Goal: Task Accomplishment & Management: Complete application form

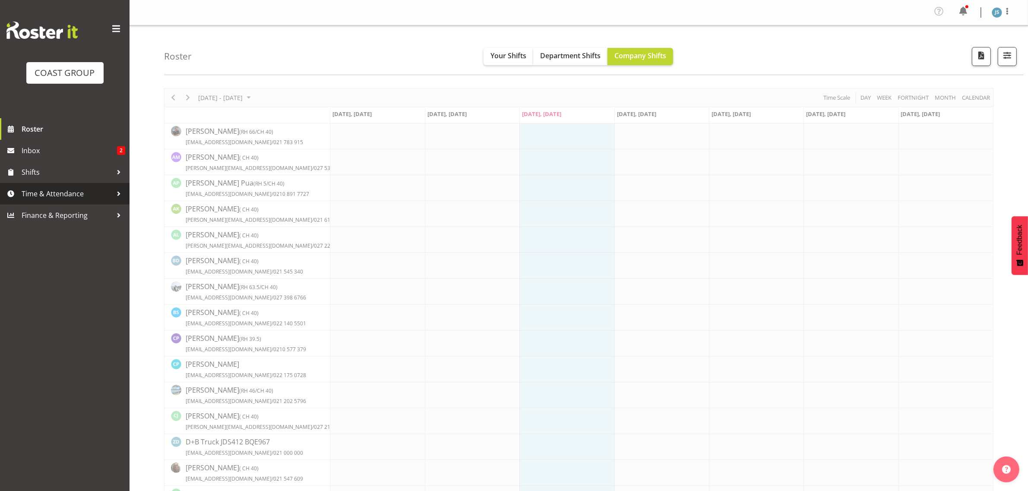
click at [62, 195] on span "Time & Attendance" at bounding box center [67, 193] width 91 height 13
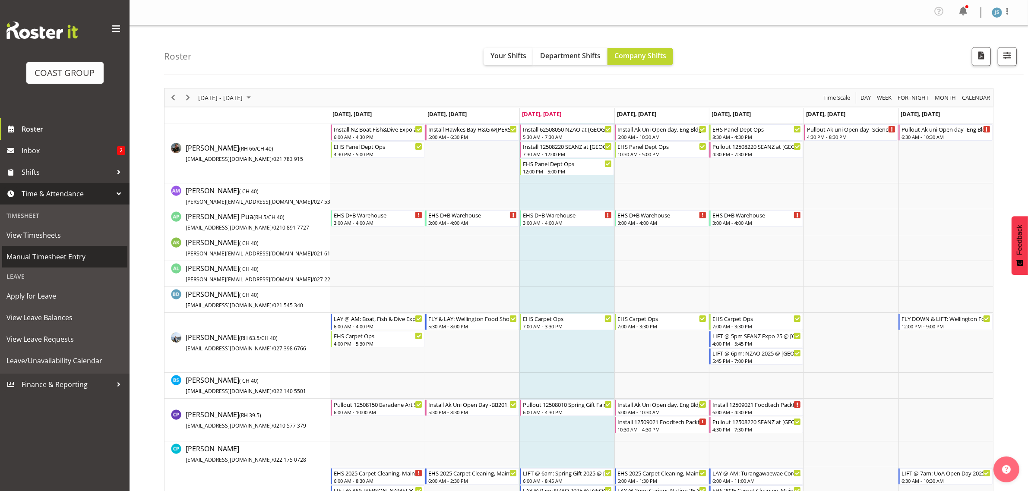
click at [52, 257] on span "Manual Timesheet Entry" at bounding box center [64, 256] width 117 height 13
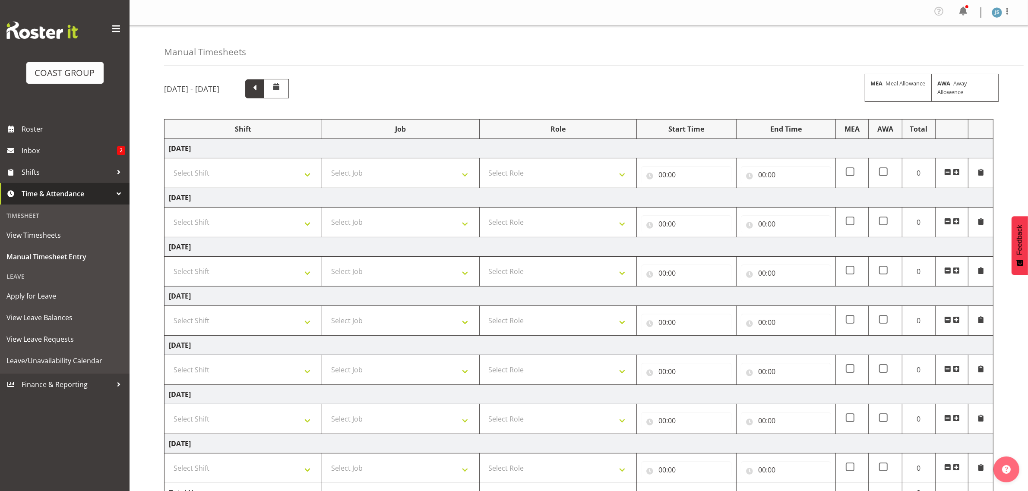
click at [260, 89] on span at bounding box center [254, 87] width 11 height 11
click at [253, 171] on select "Select Shift EHS AKL SALES" at bounding box center [243, 173] width 149 height 17
select select "1327"
click at [169, 165] on select "Select Shift EHS AKL SALES" at bounding box center [243, 173] width 149 height 17
click at [374, 178] on select "Select Job 1 Carlton Events 1 [PERSON_NAME][GEOGRAPHIC_DATA] 1 [PERSON_NAME][GE…" at bounding box center [400, 173] width 149 height 17
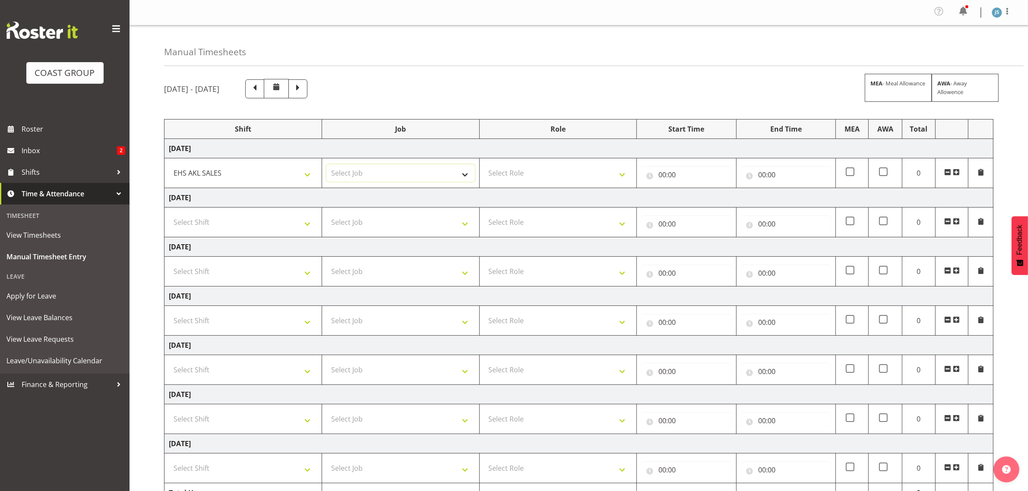
click at [372, 177] on select "Select Job 1 Carlton Events 1 [PERSON_NAME][GEOGRAPHIC_DATA] 1 [PERSON_NAME][GE…" at bounding box center [400, 173] width 149 height 17
select select "9288"
click at [326, 165] on select "Select Job 1 Carlton Events 1 [PERSON_NAME][GEOGRAPHIC_DATA] 1 [PERSON_NAME][GE…" at bounding box center [400, 173] width 149 height 17
click at [563, 177] on select "Select Role ACCOUNT MANAGER Account Manager" at bounding box center [558, 173] width 149 height 17
select select "197"
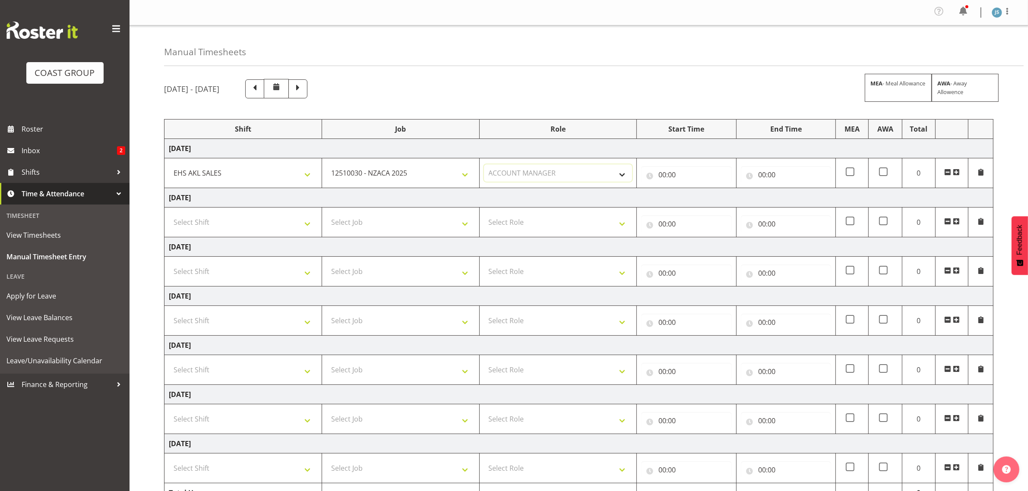
click at [484, 165] on select "Select Role ACCOUNT MANAGER Account Manager" at bounding box center [558, 173] width 149 height 17
click at [691, 178] on input "00:00" at bounding box center [686, 174] width 90 height 17
click at [706, 197] on select "00 01 02 03 04 05 06 07 08 09 10 11 12 13 14 15 16 17 18 19 20 21 22 23" at bounding box center [700, 197] width 19 height 17
select select "8"
click at [691, 190] on select "00 01 02 03 04 05 06 07 08 09 10 11 12 13 14 15 16 17 18 19 20 21 22 23" at bounding box center [700, 197] width 19 height 17
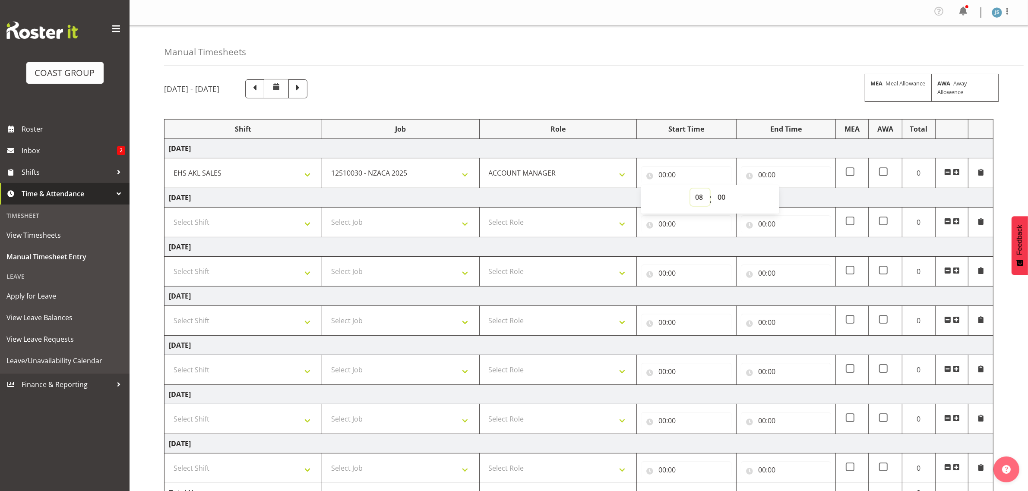
type input "08:00"
click at [774, 173] on input "00:00" at bounding box center [786, 174] width 90 height 17
click at [797, 196] on select "00 01 02 03 04 05 06 07 08 09 10 11 12 13 14 15 16 17 18 19 20 21 22 23" at bounding box center [799, 197] width 19 height 17
select select "10"
click at [790, 190] on select "00 01 02 03 04 05 06 07 08 09 10 11 12 13 14 15 16 17 18 19 20 21 22 23" at bounding box center [799, 197] width 19 height 17
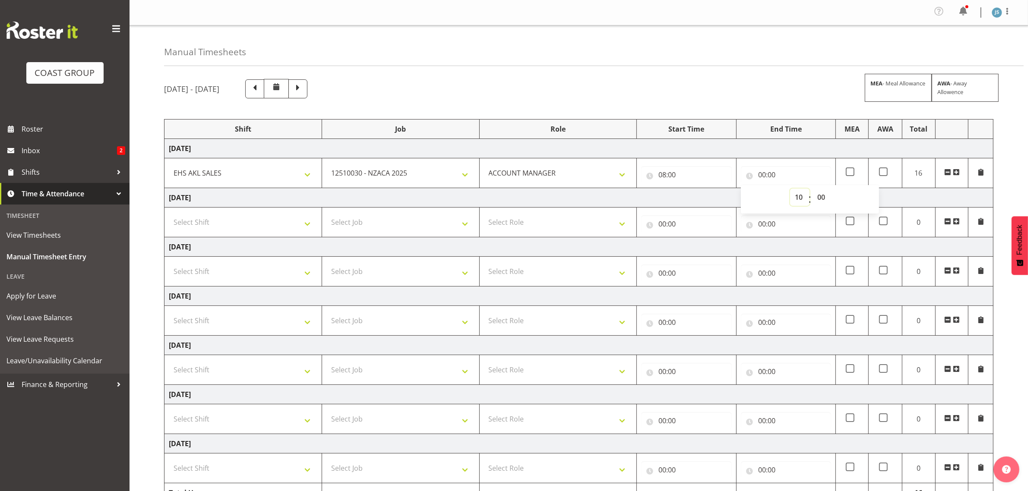
type input "10:00"
click at [960, 176] on td at bounding box center [951, 173] width 33 height 30
click at [956, 176] on span at bounding box center [956, 172] width 7 height 7
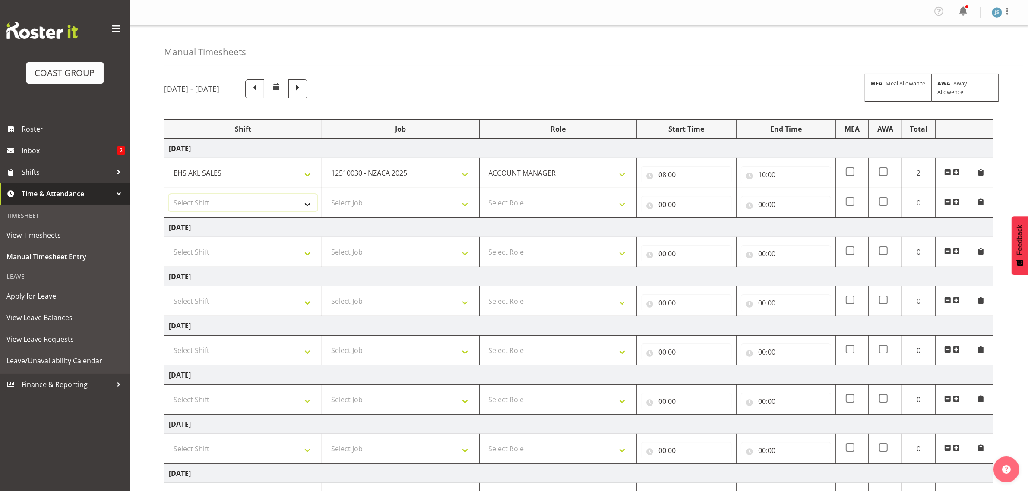
click at [238, 206] on select "Select Shift EHS AKL SALES" at bounding box center [243, 202] width 149 height 17
select select "1327"
click at [169, 196] on select "Select Shift EHS AKL SALES" at bounding box center [243, 202] width 149 height 17
click at [365, 201] on select "Select Job 1 Carlton Events 1 [PERSON_NAME][GEOGRAPHIC_DATA] 1 [PERSON_NAME][GE…" at bounding box center [400, 202] width 149 height 17
select select "10237"
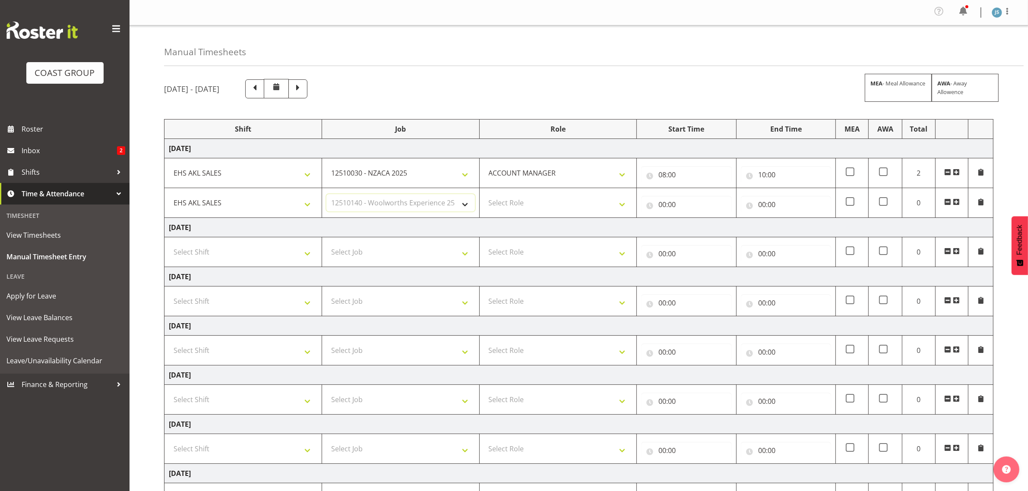
click at [326, 196] on select "Select Job 1 Carlton Events 1 [PERSON_NAME][GEOGRAPHIC_DATA] 1 [PERSON_NAME][GE…" at bounding box center [400, 202] width 149 height 17
click at [563, 206] on select "Select Role ACCOUNT MANAGER Account Manager" at bounding box center [558, 202] width 149 height 17
select select "197"
click at [484, 196] on select "Select Role ACCOUNT MANAGER Account Manager" at bounding box center [558, 202] width 149 height 17
click at [679, 210] on input "00:00" at bounding box center [686, 204] width 90 height 17
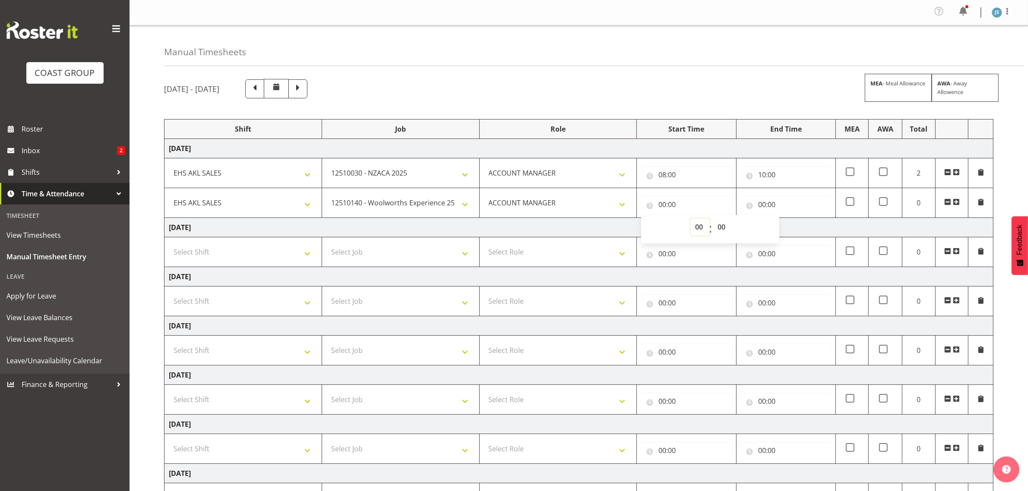
click at [704, 227] on select "00 01 02 03 04 05 06 07 08 09 10 11 12 13 14 15 16 17 18 19 20 21 22 23" at bounding box center [700, 227] width 19 height 17
select select "10"
click at [691, 220] on select "00 01 02 03 04 05 06 07 08 09 10 11 12 13 14 15 16 17 18 19 20 21 22 23" at bounding box center [700, 227] width 19 height 17
type input "10:00"
click at [773, 205] on input "00:00" at bounding box center [786, 204] width 90 height 17
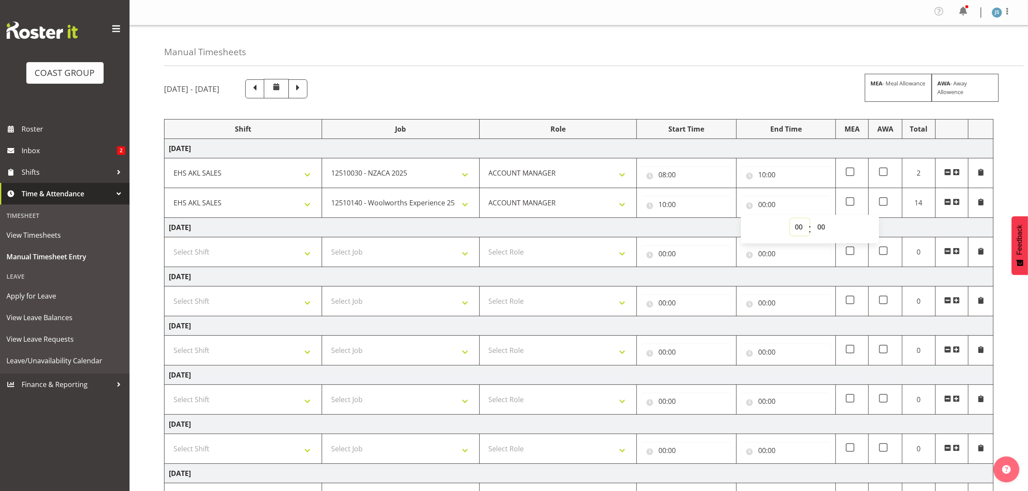
drag, startPoint x: 800, startPoint y: 230, endPoint x: 799, endPoint y: 225, distance: 4.8
click at [800, 230] on select "00 01 02 03 04 05 06 07 08 09 10 11 12 13 14 15 16 17 18 19 20 21 22 23" at bounding box center [799, 227] width 19 height 17
select select "12"
click at [790, 220] on select "00 01 02 03 04 05 06 07 08 09 10 11 12 13 14 15 16 17 18 19 20 21 22 23" at bounding box center [799, 227] width 19 height 17
type input "12:00"
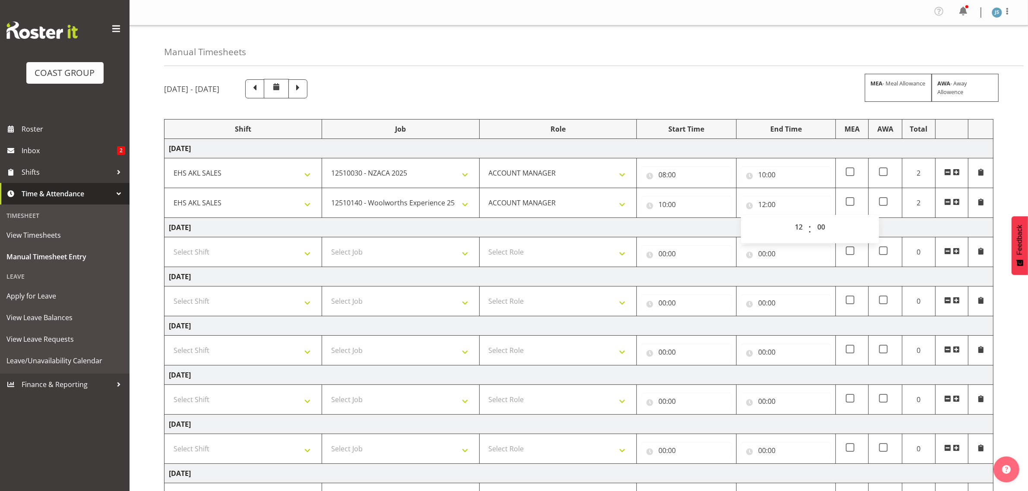
click at [956, 203] on span at bounding box center [956, 202] width 7 height 7
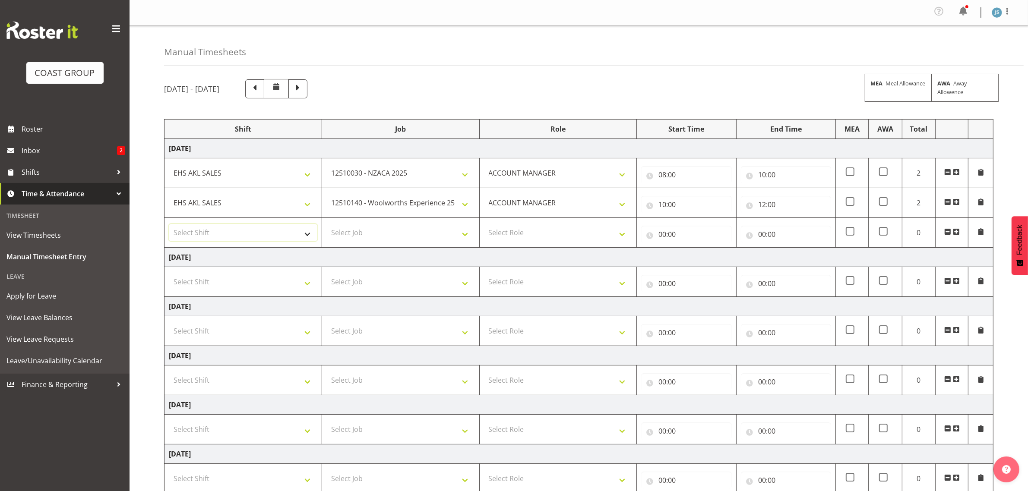
click at [253, 234] on select "Select Shift EHS AKL SALES" at bounding box center [243, 232] width 149 height 17
select select "1327"
click at [169, 225] on select "Select Shift EHS AKL SALES" at bounding box center [243, 232] width 149 height 17
click at [381, 238] on select "Select Job 1 Carlton Events 1 [PERSON_NAME][GEOGRAPHIC_DATA] 1 [PERSON_NAME][GE…" at bounding box center [400, 232] width 149 height 17
click at [326, 225] on select "Select Job 1 Carlton Events 1 [PERSON_NAME][GEOGRAPHIC_DATA] 1 [PERSON_NAME][GE…" at bounding box center [400, 232] width 149 height 17
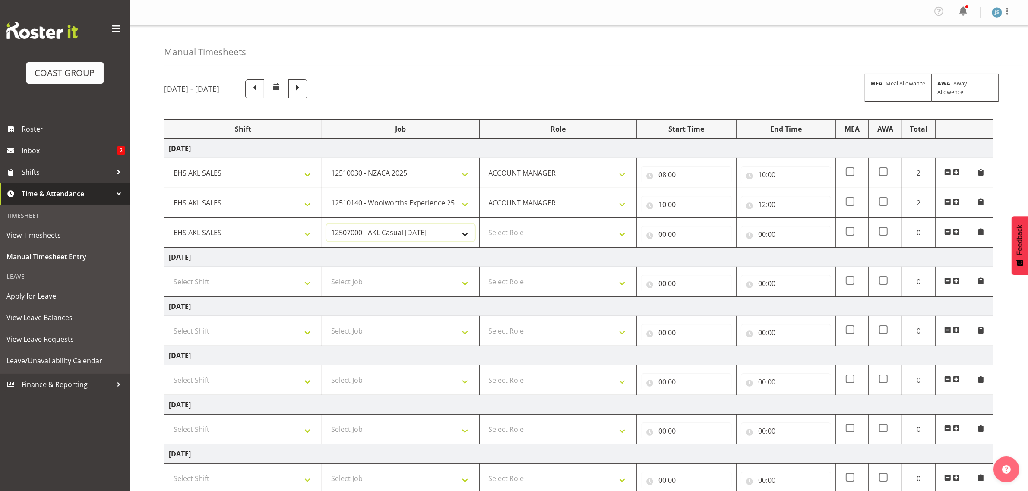
drag, startPoint x: 383, startPoint y: 234, endPoint x: 387, endPoint y: 236, distance: 4.4
click at [387, 236] on select "1 Carlton Events 1 [PERSON_NAME] 1 [PERSON_NAME][GEOGRAPHIC_DATA] 1 EHS WAREHOU…" at bounding box center [400, 232] width 149 height 17
select select "8514"
click at [326, 225] on select "1 Carlton Events 1 [PERSON_NAME] 1 [PERSON_NAME][GEOGRAPHIC_DATA] 1 EHS WAREHOU…" at bounding box center [400, 232] width 149 height 17
click at [540, 238] on select "Select Role ACCOUNT MANAGER Account Manager" at bounding box center [558, 232] width 149 height 17
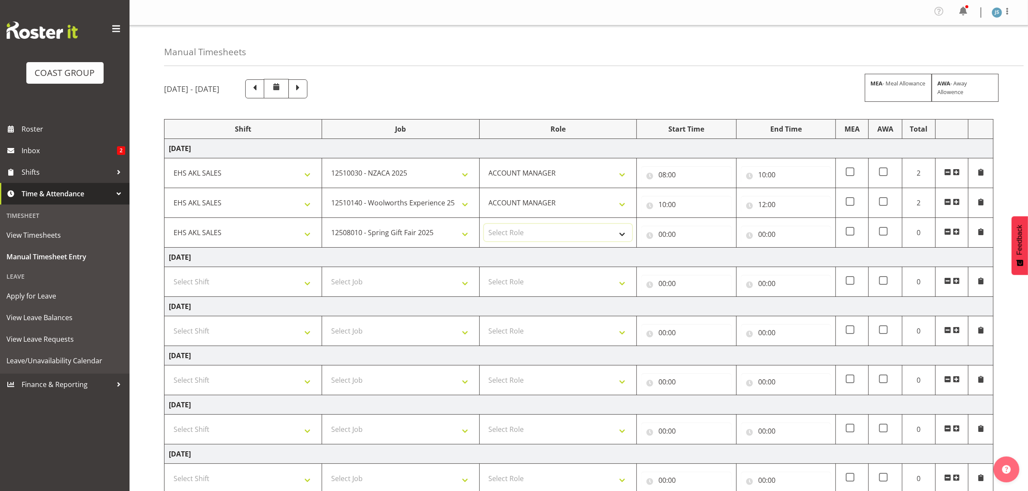
select select "197"
click at [484, 225] on select "Select Role ACCOUNT MANAGER Account Manager" at bounding box center [558, 232] width 149 height 17
click at [677, 241] on input "00:00" at bounding box center [686, 234] width 90 height 17
click at [702, 260] on select "00 01 02 03 04 05 06 07 08 09 10 11 12 13 14 15 16 17 18 19 20 21 22 23" at bounding box center [700, 256] width 19 height 17
select select "12"
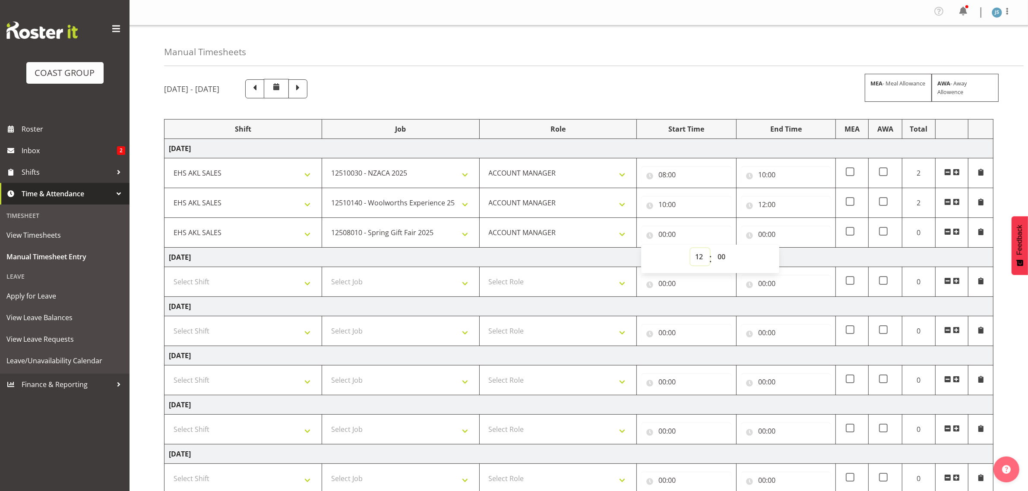
click at [691, 250] on select "00 01 02 03 04 05 06 07 08 09 10 11 12 13 14 15 16 17 18 19 20 21 22 23" at bounding box center [700, 256] width 19 height 17
type input "12:00"
click at [770, 234] on input "00:00" at bounding box center [786, 234] width 90 height 17
click at [798, 255] on select "00 01 02 03 04 05 06 07 08 09 10 11 12 13 14 15 16 17 18 19 20 21 22 23" at bounding box center [799, 256] width 19 height 17
select select "14"
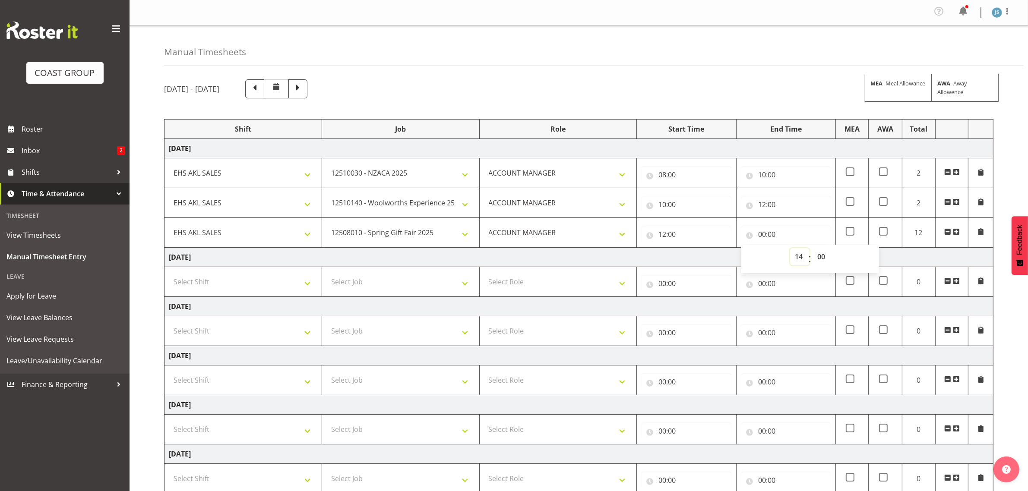
click at [790, 250] on select "00 01 02 03 04 05 06 07 08 09 10 11 12 13 14 15 16 17 18 19 20 21 22 23" at bounding box center [799, 256] width 19 height 17
type input "14:00"
click at [820, 256] on select "00 01 02 03 04 05 06 07 08 09 10 11 12 13 14 15 16 17 18 19 20 21 22 23 24 25 2…" at bounding box center [822, 256] width 19 height 17
select select "30"
click at [813, 250] on select "00 01 02 03 04 05 06 07 08 09 10 11 12 13 14 15 16 17 18 19 20 21 22 23 24 25 2…" at bounding box center [822, 256] width 19 height 17
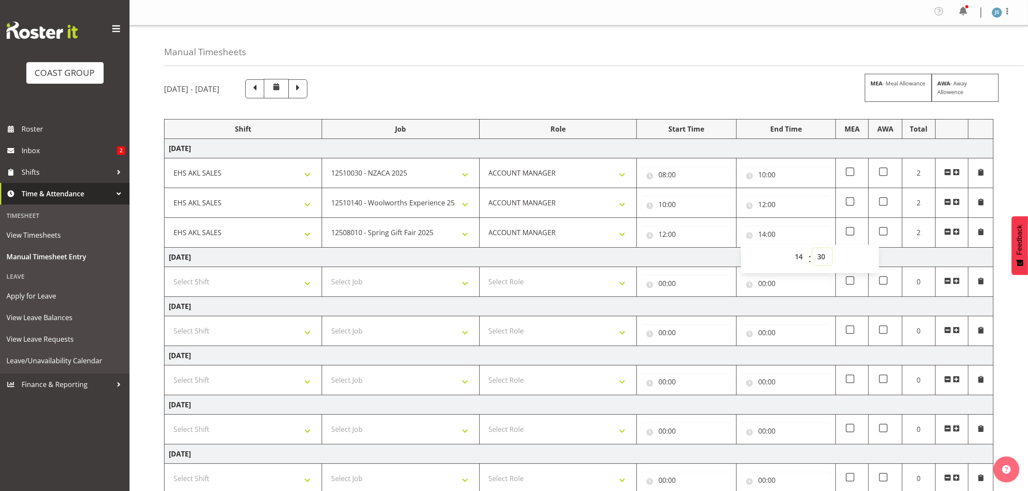
type input "14:30"
click at [958, 234] on span at bounding box center [956, 231] width 7 height 7
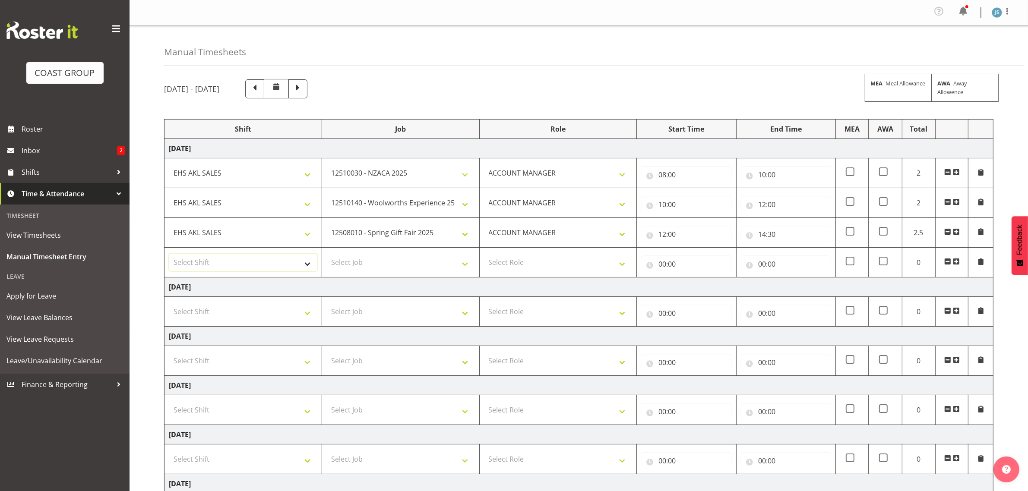
click at [229, 262] on select "Select Shift EHS AKL SALES" at bounding box center [243, 262] width 149 height 17
select select "1327"
click at [169, 255] on select "Select Shift EHS AKL SALES" at bounding box center [243, 262] width 149 height 17
click at [363, 266] on select "Select Job 1 Carlton Events 1 [PERSON_NAME][GEOGRAPHIC_DATA] 1 [PERSON_NAME][GE…" at bounding box center [400, 262] width 149 height 17
select select "9630"
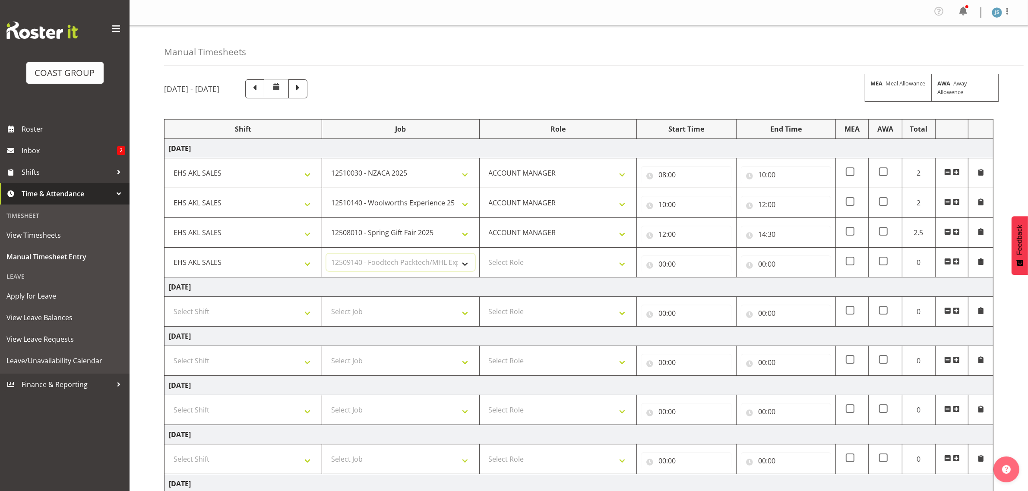
click at [326, 255] on select "Select Job 1 Carlton Events 1 [PERSON_NAME][GEOGRAPHIC_DATA] 1 [PERSON_NAME][GE…" at bounding box center [400, 262] width 149 height 17
click at [513, 268] on select "Select Role ACCOUNT MANAGER Account Manager" at bounding box center [558, 262] width 149 height 17
select select "197"
click at [484, 255] on select "Select Role ACCOUNT MANAGER Account Manager" at bounding box center [558, 262] width 149 height 17
click at [665, 266] on input "00:00" at bounding box center [686, 264] width 90 height 17
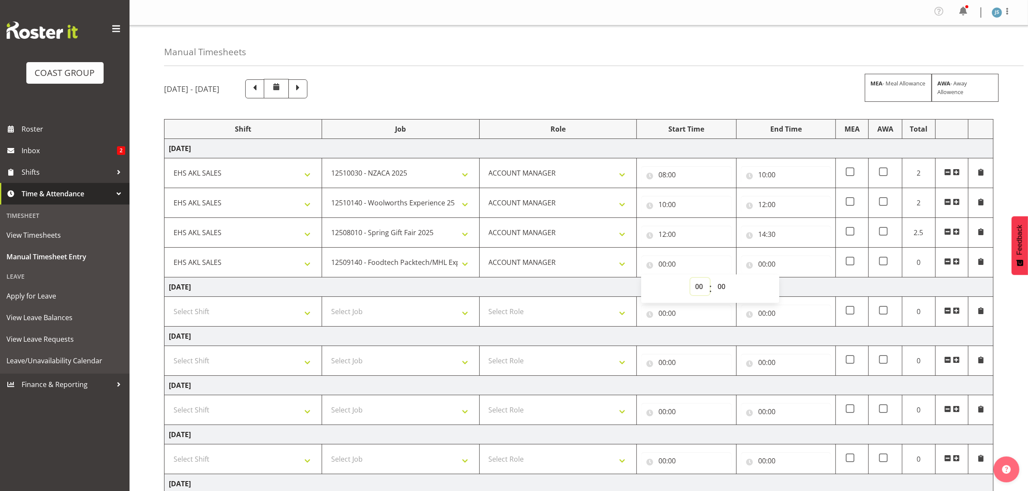
click at [700, 288] on select "00 01 02 03 04 05 06 07 08 09 10 11 12 13 14 15 16 17 18 19 20 21 22 23" at bounding box center [700, 286] width 19 height 17
select select "19"
click at [691, 279] on select "00 01 02 03 04 05 06 07 08 09 10 11 12 13 14 15 16 17 18 19 20 21 22 23" at bounding box center [700, 286] width 19 height 17
type input "19:00"
click at [770, 268] on input "00:00" at bounding box center [786, 264] width 90 height 17
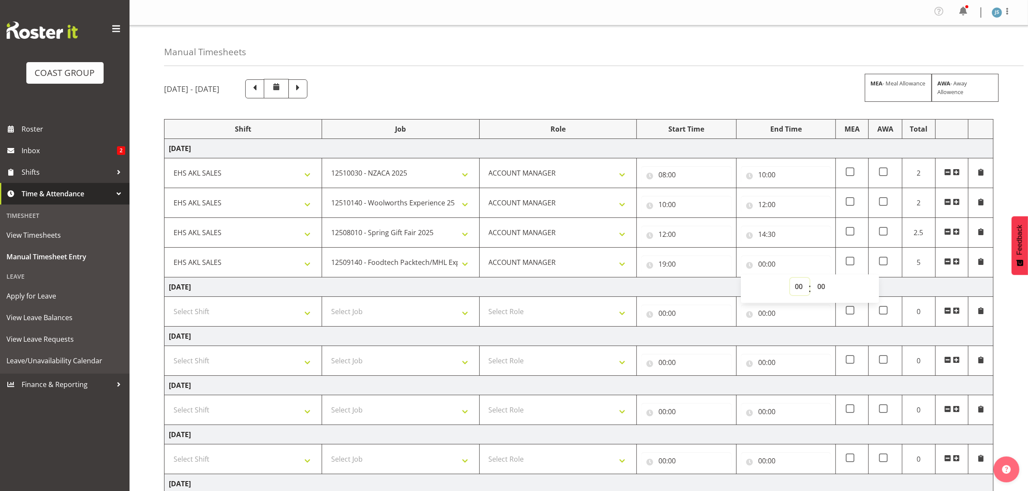
drag, startPoint x: 802, startPoint y: 288, endPoint x: 800, endPoint y: 282, distance: 7.2
click at [802, 288] on select "00 01 02 03 04 05 06 07 08 09 10 11 12 13 14 15 16 17 18 19 20 21 22 23" at bounding box center [799, 286] width 19 height 17
select select "21"
click at [790, 279] on select "00 01 02 03 04 05 06 07 08 09 10 11 12 13 14 15 16 17 18 19 20 21 22 23" at bounding box center [799, 286] width 19 height 17
type input "21:00"
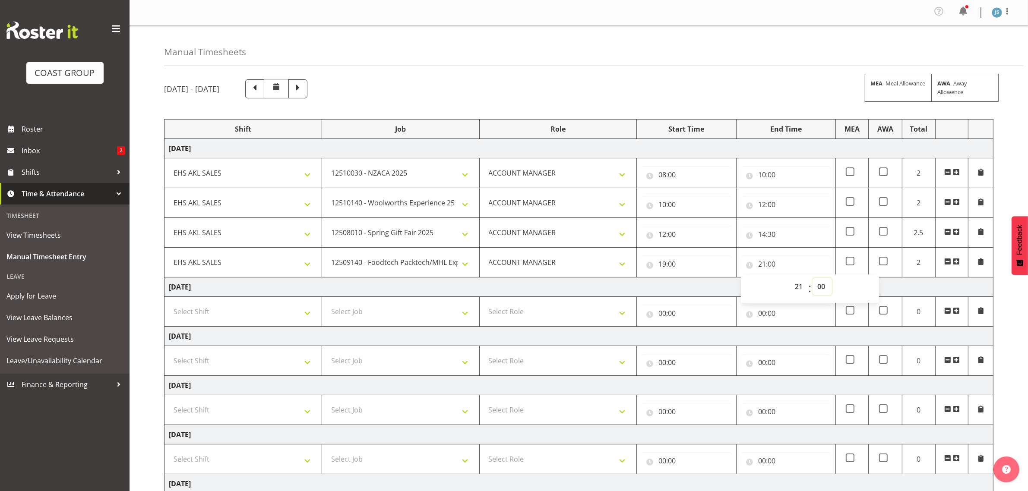
click at [820, 288] on select "00 01 02 03 04 05 06 07 08 09 10 11 12 13 14 15 16 17 18 19 20 21 22 23 24 25 2…" at bounding box center [822, 286] width 19 height 17
select select "30"
click at [813, 279] on select "00 01 02 03 04 05 06 07 08 09 10 11 12 13 14 15 16 17 18 19 20 21 22 23 24 25 2…" at bounding box center [822, 286] width 19 height 17
type input "21:30"
click at [1011, 327] on div "[DATE] - [DATE] MEA - Meal Allowance AWA - Away Allowence Shift Job Role Start …" at bounding box center [596, 347] width 864 height 549
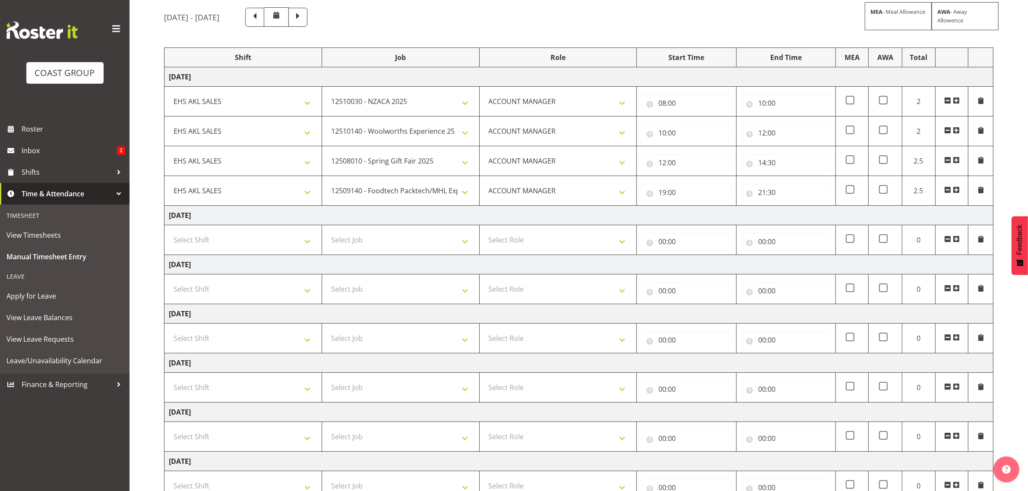
scroll to position [141, 0]
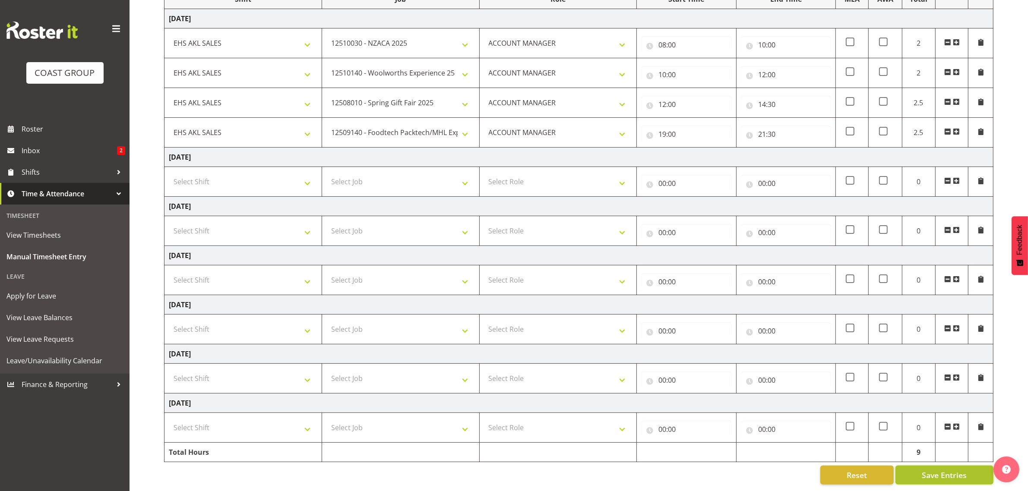
click at [944, 470] on span "Save Entries" at bounding box center [944, 475] width 45 height 11
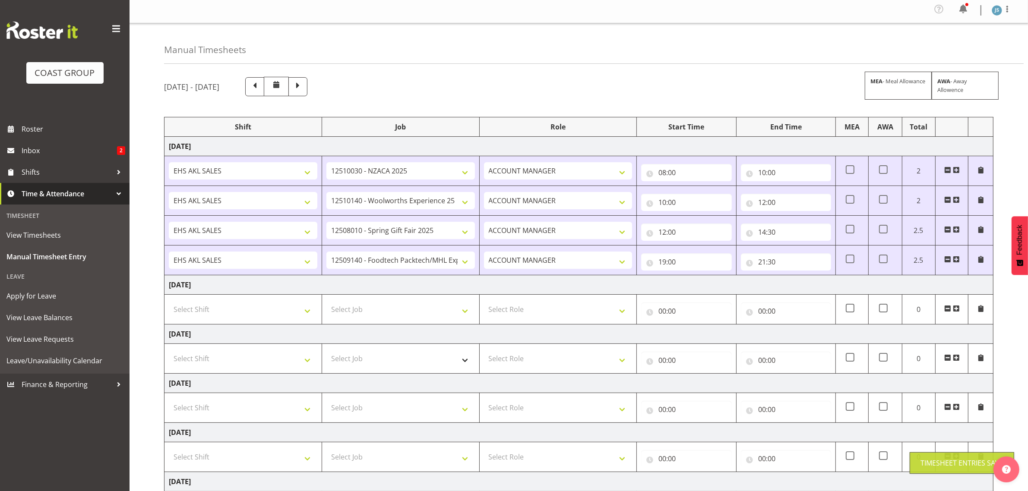
scroll to position [0, 0]
click at [262, 313] on select "Select Shift EHS AKL SALES" at bounding box center [243, 311] width 149 height 17
select select "1327"
click at [169, 304] on select "Select Shift EHS AKL SALES" at bounding box center [243, 311] width 149 height 17
click at [377, 316] on select "Select Job 1 Carlton Events 1 [PERSON_NAME][GEOGRAPHIC_DATA] 1 [PERSON_NAME][GE…" at bounding box center [400, 311] width 149 height 17
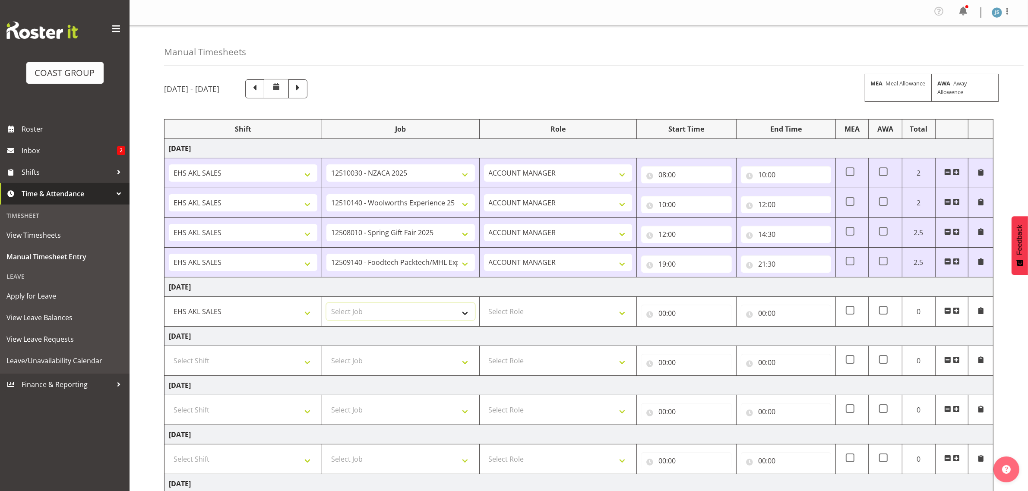
select select "9630"
click at [326, 304] on select "Select Job 1 Carlton Events 1 [PERSON_NAME][GEOGRAPHIC_DATA] 1 [PERSON_NAME][GE…" at bounding box center [400, 311] width 149 height 17
click at [583, 320] on select "Select Role ACCOUNT MANAGER Account Manager" at bounding box center [558, 311] width 149 height 17
select select "197"
click at [484, 304] on select "Select Role ACCOUNT MANAGER Account Manager" at bounding box center [558, 311] width 149 height 17
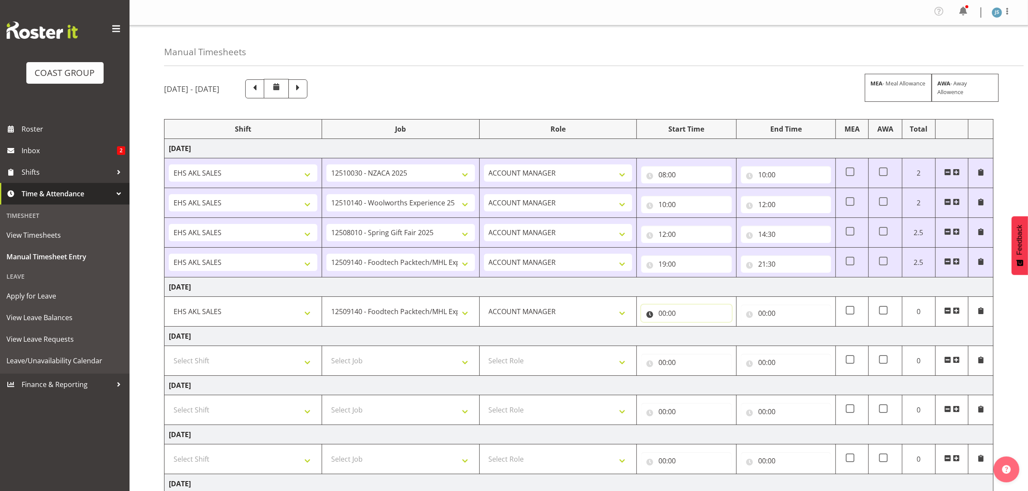
click at [692, 315] on input "00:00" at bounding box center [686, 313] width 90 height 17
click at [700, 335] on select "00 01 02 03 04 05 06 07 08 09 10 11 12 13 14 15 16 17 18 19 20 21 22 23" at bounding box center [700, 335] width 19 height 17
select select "8"
click at [691, 329] on select "00 01 02 03 04 05 06 07 08 09 10 11 12 13 14 15 16 17 18 19 20 21 22 23" at bounding box center [700, 335] width 19 height 17
type input "08:00"
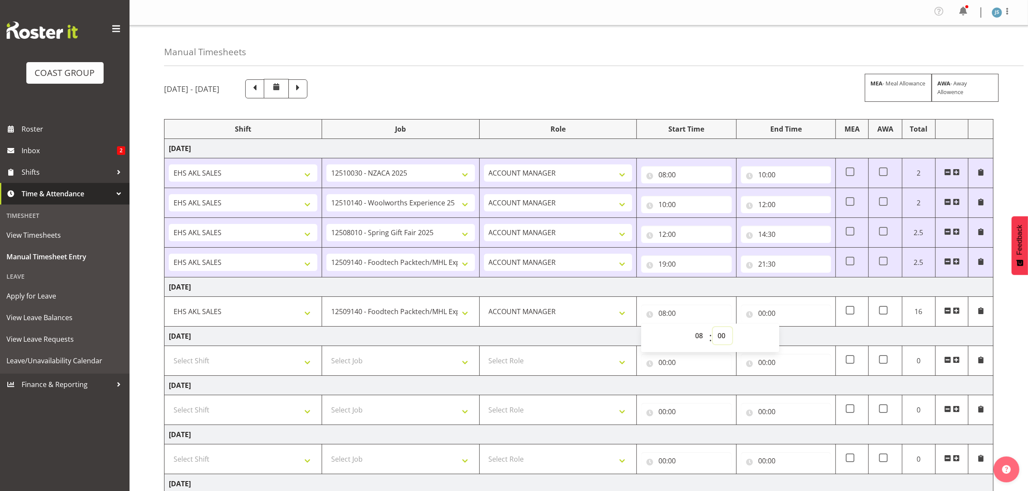
click at [725, 337] on select "00 01 02 03 04 05 06 07 08 09 10 11 12 13 14 15 16 17 18 19 20 21 22 23 24 25 2…" at bounding box center [722, 335] width 19 height 17
select select "30"
click at [713, 329] on select "00 01 02 03 04 05 06 07 08 09 10 11 12 13 14 15 16 17 18 19 20 21 22 23 24 25 2…" at bounding box center [722, 335] width 19 height 17
type input "08:30"
click at [772, 315] on input "00:00" at bounding box center [786, 313] width 90 height 17
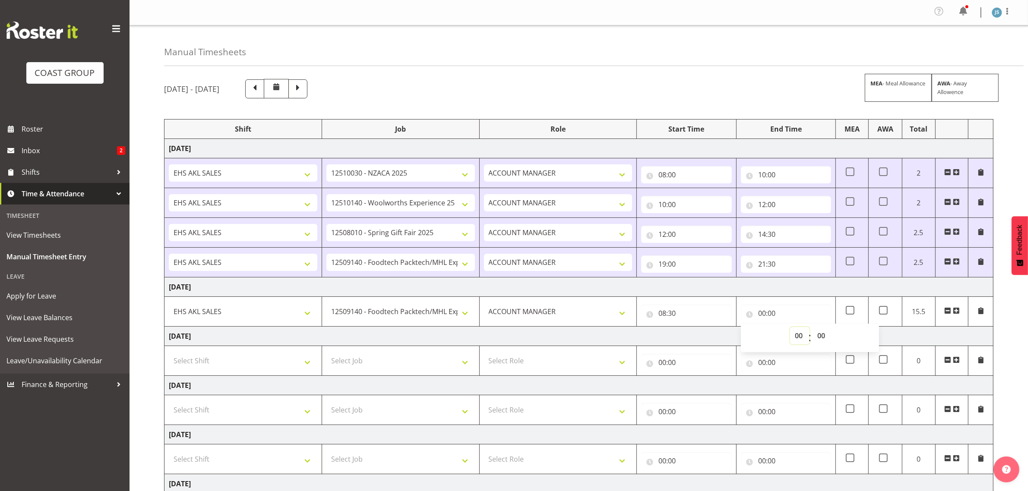
click at [798, 334] on select "00 01 02 03 04 05 06 07 08 09 10 11 12 13 14 15 16 17 18 19 20 21 22 23" at bounding box center [799, 335] width 19 height 17
select select "12"
click at [790, 329] on select "00 01 02 03 04 05 06 07 08 09 10 11 12 13 14 15 16 17 18 19 20 21 22 23" at bounding box center [799, 335] width 19 height 17
type input "12:00"
click at [959, 314] on span at bounding box center [956, 310] width 7 height 7
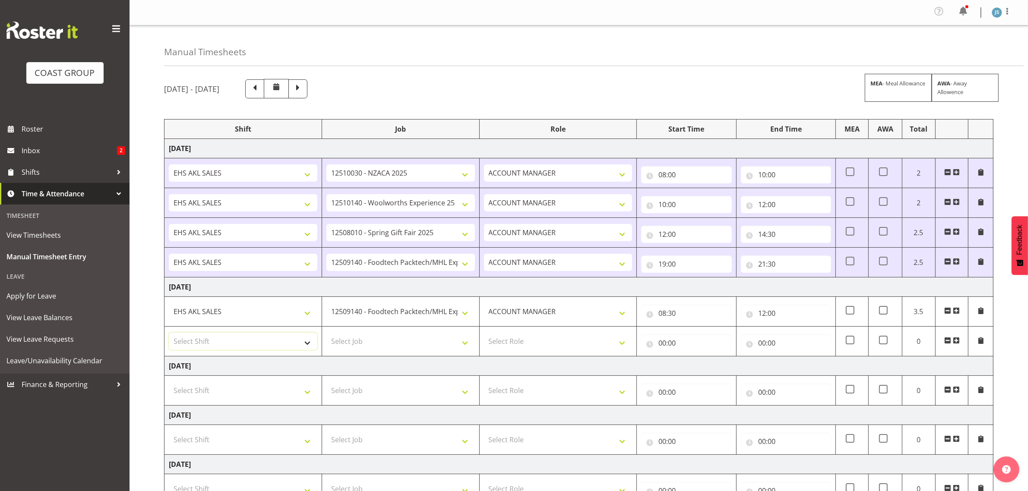
click at [240, 342] on select "Select Shift EHS AKL SALES" at bounding box center [243, 341] width 149 height 17
select select "1327"
click at [169, 335] on select "Select Shift EHS AKL SALES" at bounding box center [243, 341] width 149 height 17
click at [368, 338] on select "Select Job 1 Carlton Events 1 [PERSON_NAME][GEOGRAPHIC_DATA] 1 [PERSON_NAME][GE…" at bounding box center [400, 341] width 149 height 17
select select "8514"
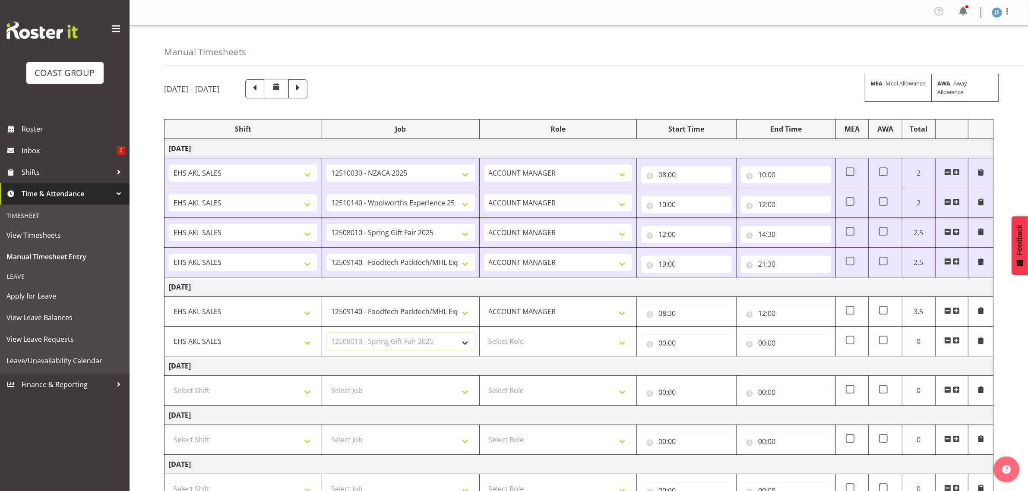
click at [326, 335] on select "Select Job 1 Carlton Events 1 [PERSON_NAME][GEOGRAPHIC_DATA] 1 [PERSON_NAME][GE…" at bounding box center [400, 341] width 149 height 17
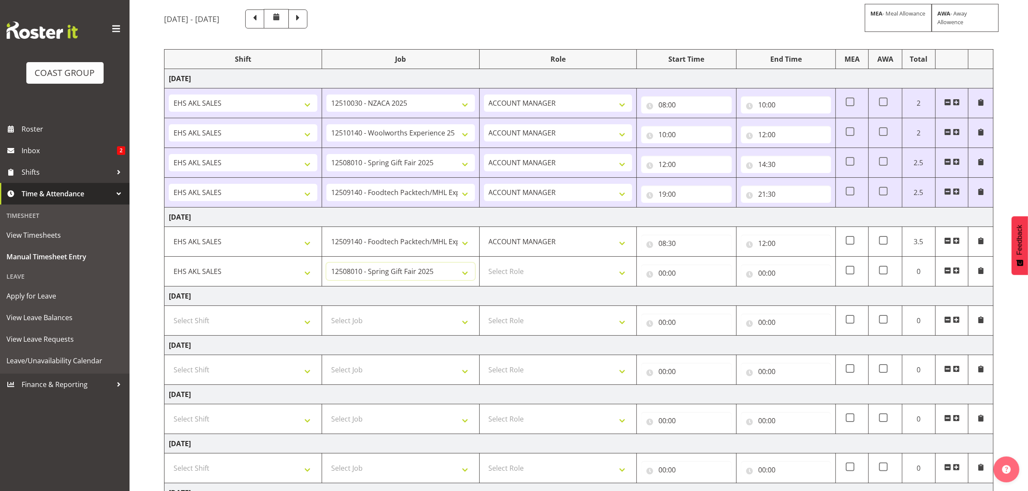
scroll to position [162, 0]
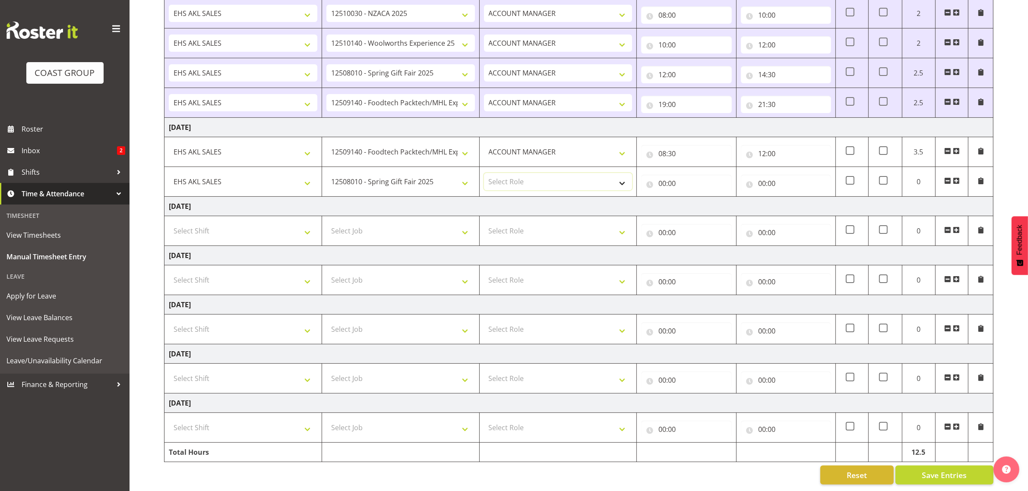
click at [533, 186] on select "Select Role ACCOUNT MANAGER Account Manager" at bounding box center [558, 181] width 149 height 17
select select "197"
click at [484, 173] on select "Select Role ACCOUNT MANAGER Account Manager" at bounding box center [558, 181] width 149 height 17
click at [685, 184] on input "00:00" at bounding box center [686, 183] width 90 height 17
click at [698, 202] on select "00 01 02 03 04 05 06 07 08 09 10 11 12 13 14 15 16 17 18 19 20 21 22 23" at bounding box center [700, 205] width 19 height 17
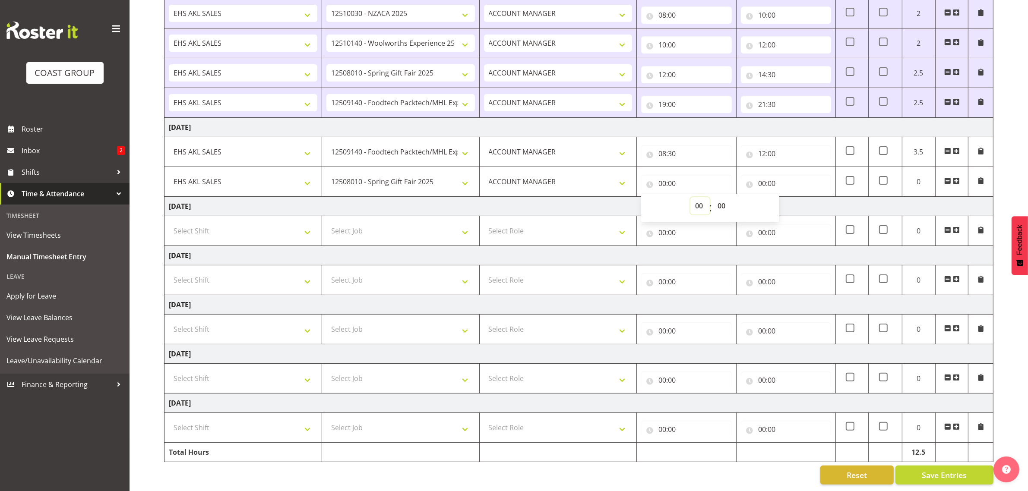
select select "12"
click at [691, 197] on select "00 01 02 03 04 05 06 07 08 09 10 11 12 13 14 15 16 17 18 19 20 21 22 23" at bounding box center [700, 205] width 19 height 17
type input "12:00"
click at [778, 182] on input "00:00" at bounding box center [786, 183] width 90 height 17
drag, startPoint x: 795, startPoint y: 203, endPoint x: 808, endPoint y: 212, distance: 14.9
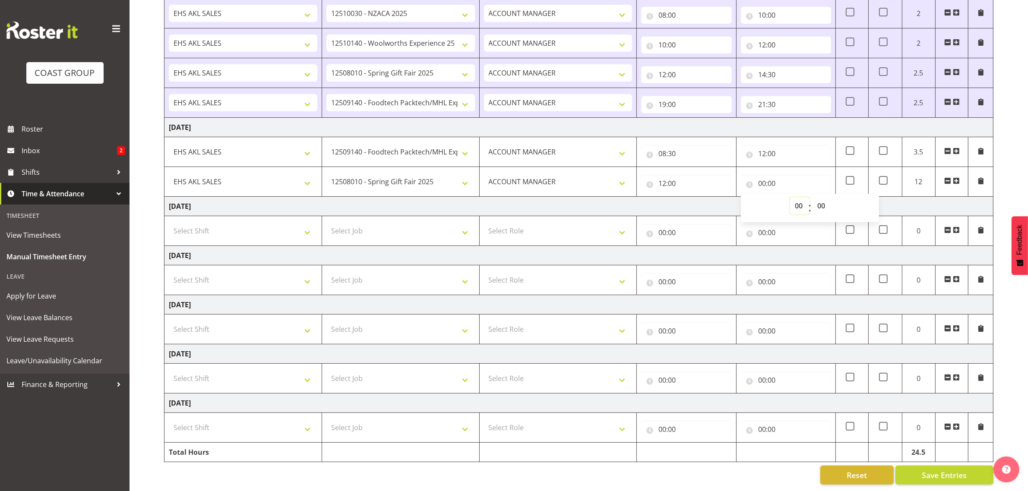
click at [795, 203] on select "00 01 02 03 04 05 06 07 08 09 10 11 12 13 14 15 16 17 18 19 20 21 22 23" at bounding box center [799, 205] width 19 height 17
select select "17"
click at [790, 197] on select "00 01 02 03 04 05 06 07 08 09 10 11 12 13 14 15 16 17 18 19 20 21 22 23" at bounding box center [799, 205] width 19 height 17
type input "17:00"
click at [1011, 400] on div "[DATE] - [DATE] MEA - Meal Allowance AWA - Away Allowence Shift Job Role Start …" at bounding box center [596, 202] width 864 height 579
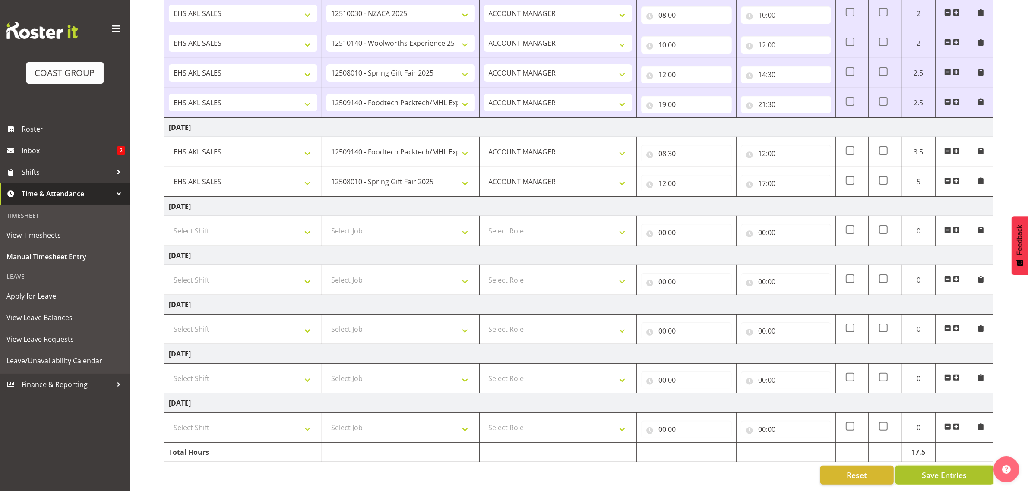
click at [958, 474] on span "Save Entries" at bounding box center [944, 475] width 45 height 11
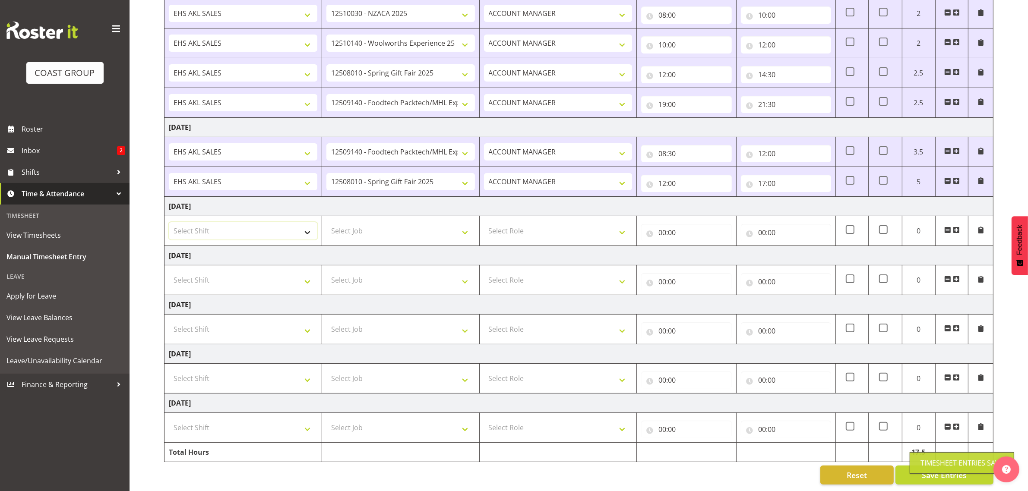
click at [255, 230] on select "Select Shift EHS AKL SALES" at bounding box center [243, 230] width 149 height 17
select select "1327"
click at [169, 222] on select "Select Shift EHS AKL SALES" at bounding box center [243, 230] width 149 height 17
click at [351, 235] on select "Select Job 1 Carlton Events 1 [PERSON_NAME][GEOGRAPHIC_DATA] 1 [PERSON_NAME][GE…" at bounding box center [400, 230] width 149 height 17
select select "8514"
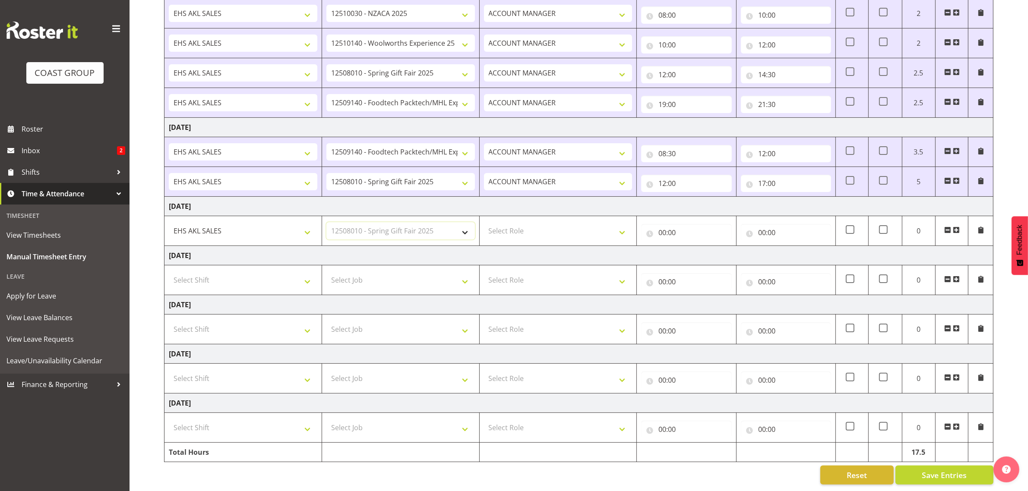
click at [326, 222] on select "Select Job 1 Carlton Events 1 [PERSON_NAME][GEOGRAPHIC_DATA] 1 [PERSON_NAME][GE…" at bounding box center [400, 230] width 149 height 17
drag, startPoint x: 542, startPoint y: 232, endPoint x: 549, endPoint y: 239, distance: 9.5
click at [542, 232] on select "Select Role ACCOUNT MANAGER Account Manager" at bounding box center [558, 230] width 149 height 17
select select "197"
click at [484, 222] on select "Select Role ACCOUNT MANAGER Account Manager" at bounding box center [558, 230] width 149 height 17
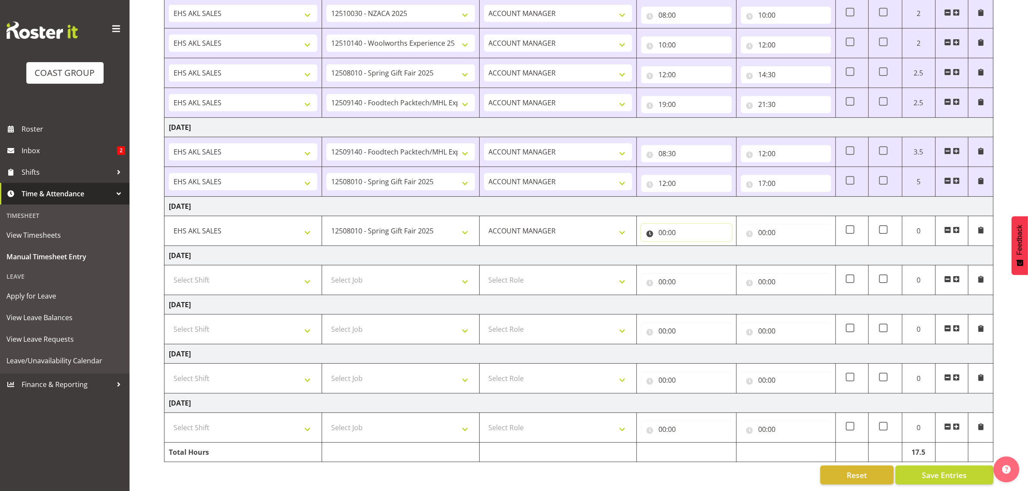
click at [691, 224] on input "00:00" at bounding box center [686, 232] width 90 height 17
click at [698, 251] on select "00 01 02 03 04 05 06 07 08 09 10 11 12 13 14 15 16 17 18 19 20 21 22 23" at bounding box center [700, 255] width 19 height 17
select select "8"
click at [691, 247] on select "00 01 02 03 04 05 06 07 08 09 10 11 12 13 14 15 16 17 18 19 20 21 22 23" at bounding box center [700, 255] width 19 height 17
type input "08:00"
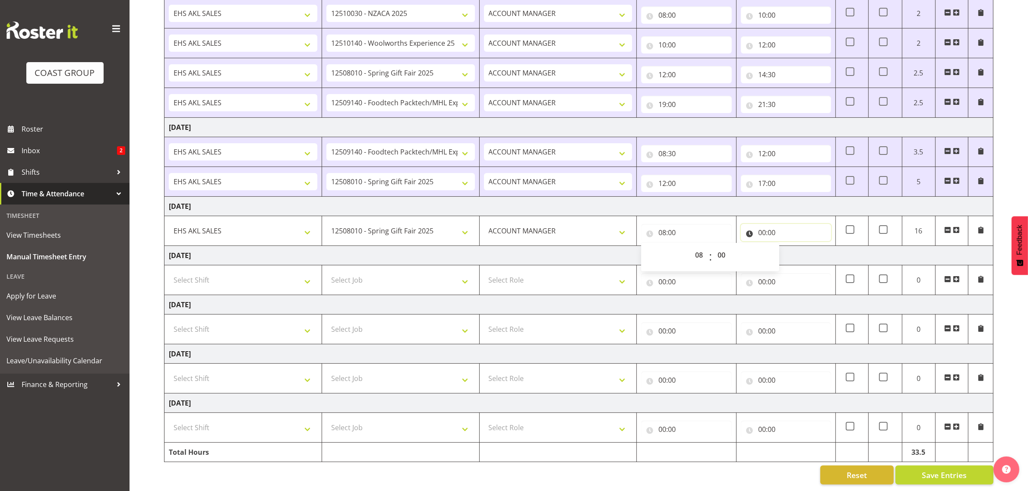
click at [772, 234] on input "00:00" at bounding box center [786, 232] width 90 height 17
drag, startPoint x: 796, startPoint y: 252, endPoint x: 797, endPoint y: 247, distance: 5.3
click at [796, 253] on select "00 01 02 03 04 05 06 07 08 09 10 11 12 13 14 15 16 17 18 19 20 21 22 23" at bounding box center [799, 255] width 19 height 17
select select "12"
click at [790, 247] on select "00 01 02 03 04 05 06 07 08 09 10 11 12 13 14 15 16 17 18 19 20 21 22 23" at bounding box center [799, 255] width 19 height 17
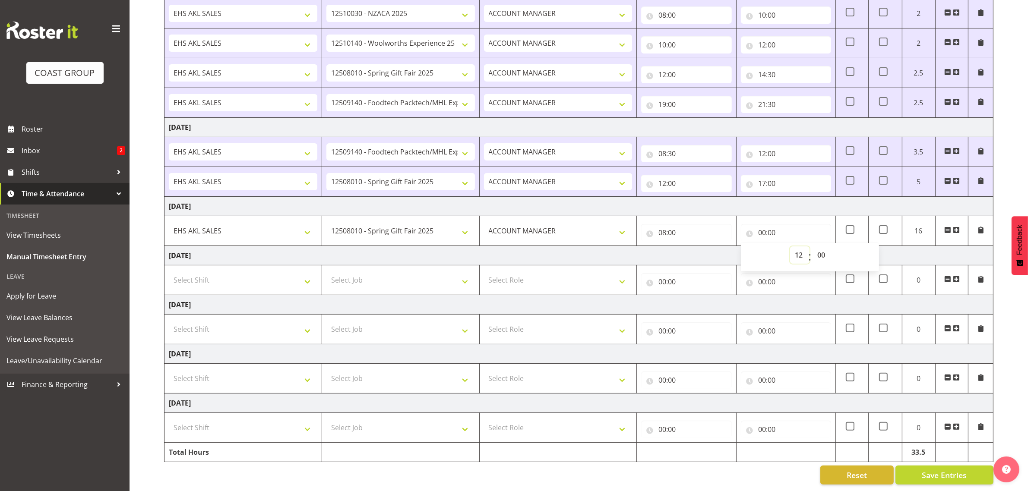
type input "12:00"
click at [956, 229] on span at bounding box center [956, 230] width 7 height 7
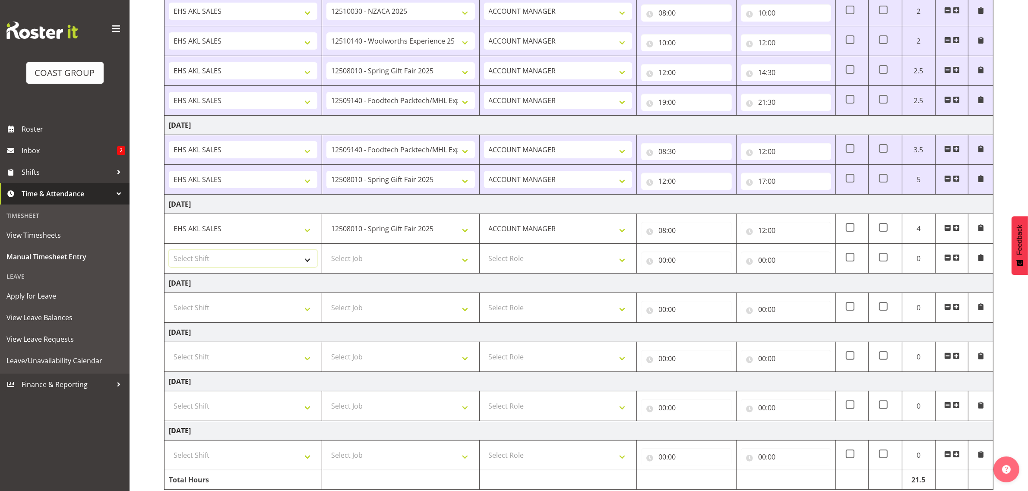
click at [256, 262] on select "Select Shift EHS AKL SALES" at bounding box center [243, 258] width 149 height 17
select select "1327"
click at [169, 252] on select "Select Shift EHS AKL SALES" at bounding box center [243, 258] width 149 height 17
click at [363, 260] on select "Select Job 1 Carlton Events 1 [PERSON_NAME][GEOGRAPHIC_DATA] 1 [PERSON_NAME][GE…" at bounding box center [400, 258] width 149 height 17
select select "8514"
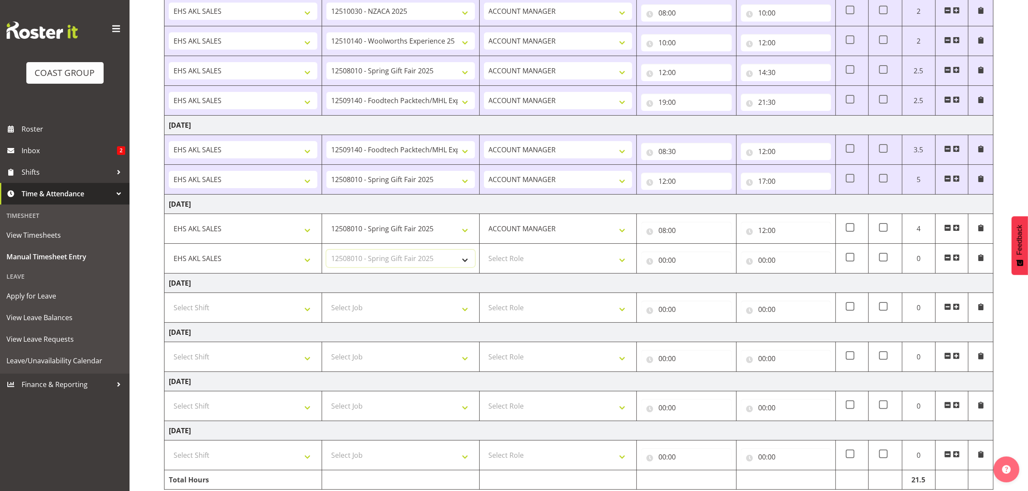
click at [326, 252] on select "Select Job 1 Carlton Events 1 [PERSON_NAME][GEOGRAPHIC_DATA] 1 [PERSON_NAME][GE…" at bounding box center [400, 258] width 149 height 17
drag, startPoint x: 553, startPoint y: 260, endPoint x: 553, endPoint y: 266, distance: 6.0
click at [553, 260] on select "Select Role ACCOUNT MANAGER Account Manager" at bounding box center [558, 258] width 149 height 17
select select "197"
click at [484, 252] on select "Select Role ACCOUNT MANAGER Account Manager" at bounding box center [558, 258] width 149 height 17
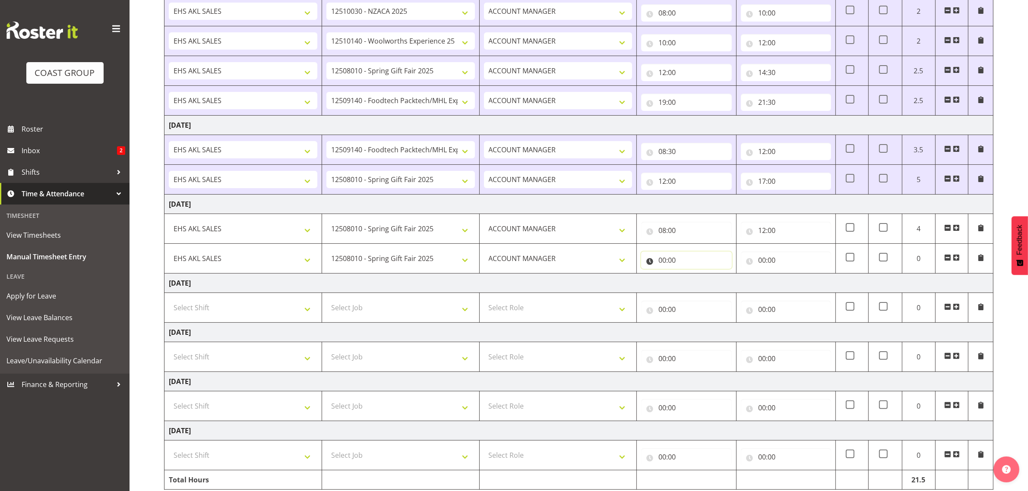
click at [664, 263] on input "00:00" at bounding box center [686, 260] width 90 height 17
drag, startPoint x: 695, startPoint y: 282, endPoint x: 698, endPoint y: 277, distance: 5.8
click at [696, 282] on select "00 01 02 03 04 05 06 07 08 09 10 11 12 13 14 15 16 17 18 19 20 21 22 23" at bounding box center [700, 282] width 19 height 17
select select "12"
click at [691, 276] on select "00 01 02 03 04 05 06 07 08 09 10 11 12 13 14 15 16 17 18 19 20 21 22 23" at bounding box center [700, 282] width 19 height 17
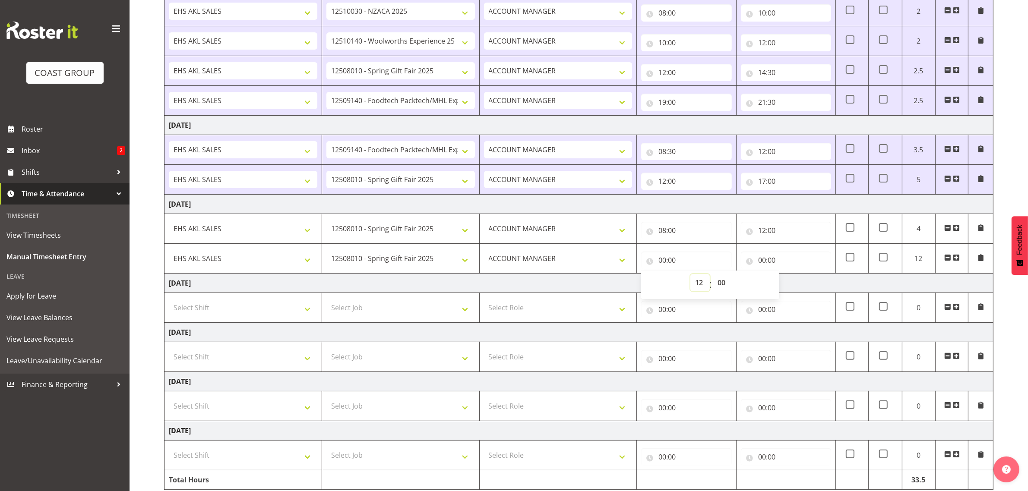
type input "12:00"
click at [776, 265] on input "00:00" at bounding box center [786, 260] width 90 height 17
click at [808, 286] on select "00 01 02 03 04 05 06 07 08 09 10 11 12 13 14 15 16 17 18 19 20 21 22 23" at bounding box center [799, 282] width 19 height 17
select select "18"
click at [790, 276] on select "00 01 02 03 04 05 06 07 08 09 10 11 12 13 14 15 16 17 18 19 20 21 22 23" at bounding box center [799, 282] width 19 height 17
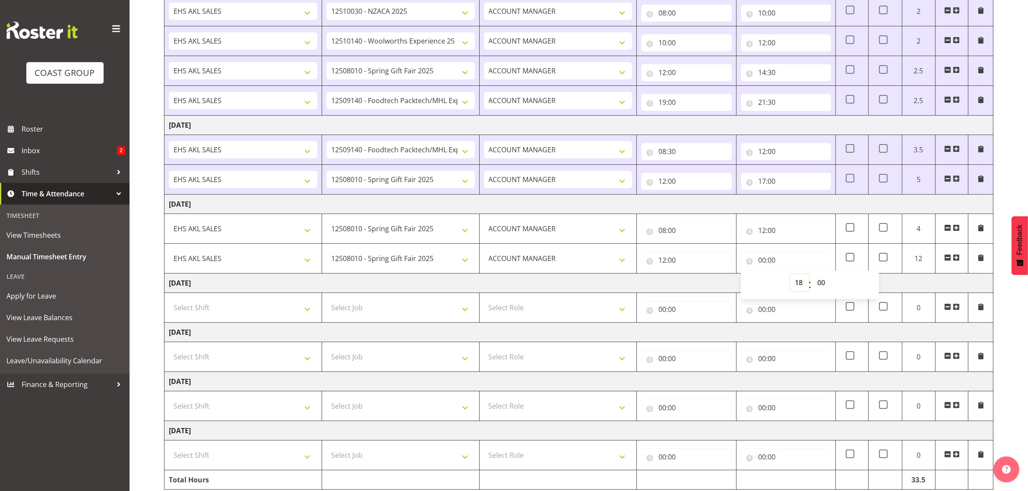
type input "18:00"
click at [1008, 348] on div "[DATE] - [DATE] MEA - Meal Allowance AWA - Away Allowence Shift Job Role Start …" at bounding box center [596, 215] width 864 height 608
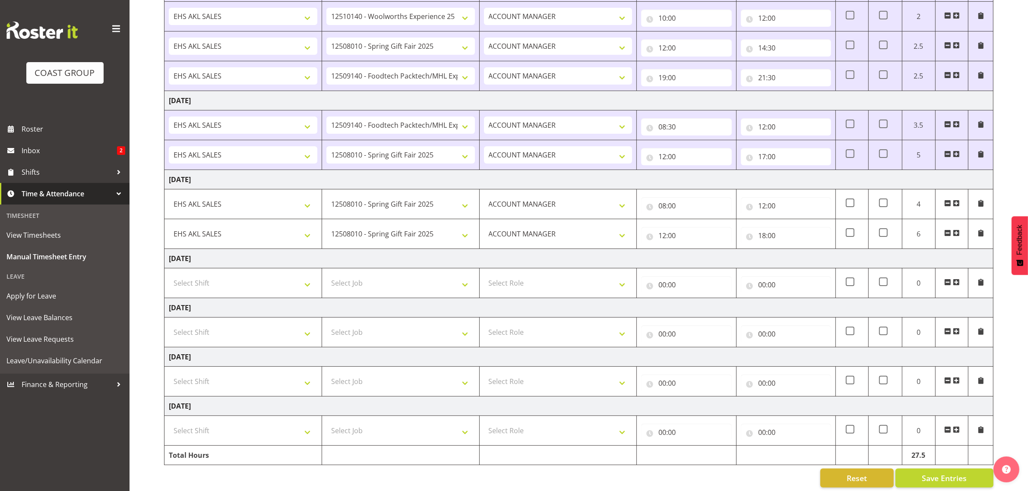
scroll to position [200, 0]
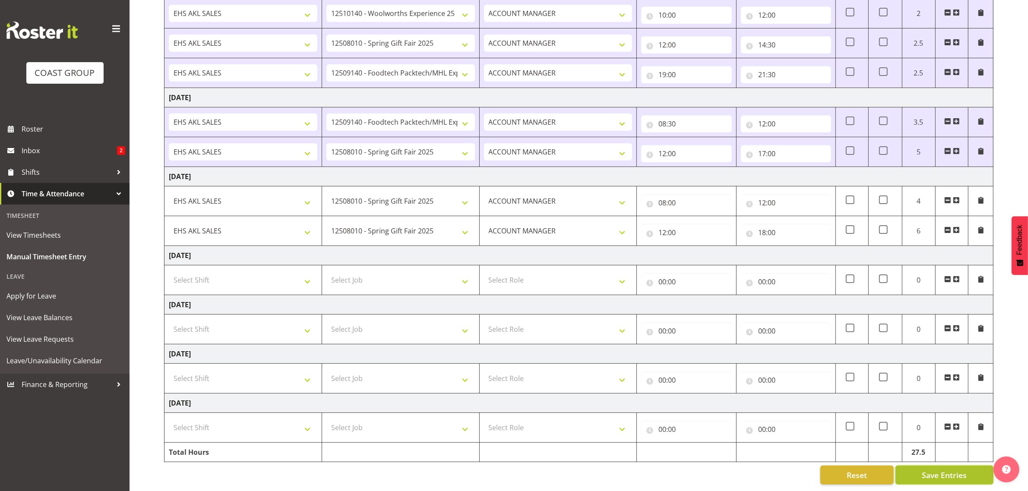
click at [941, 470] on span "Save Entries" at bounding box center [944, 475] width 45 height 11
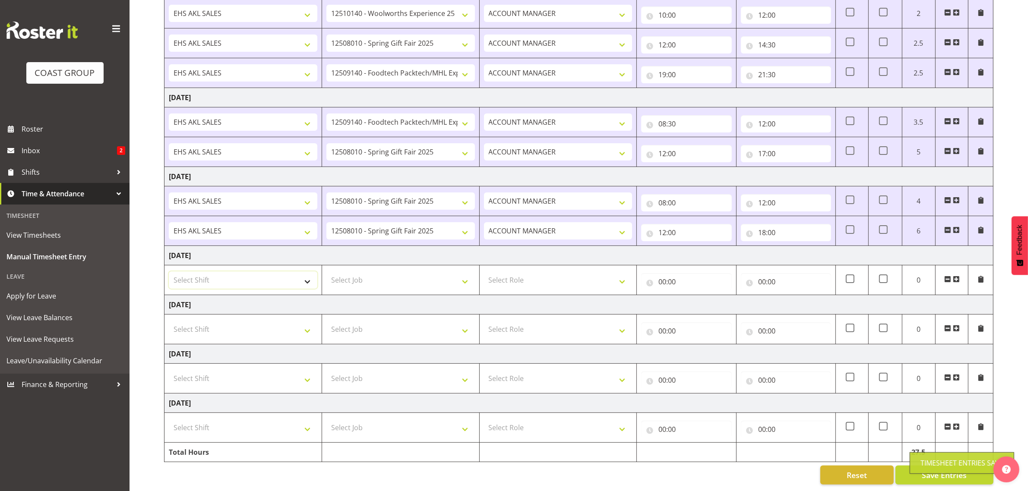
click at [237, 272] on select "Select Shift EHS AKL SALES" at bounding box center [243, 280] width 149 height 17
select select "1327"
click at [169, 272] on select "Select Shift EHS AKL SALES" at bounding box center [243, 280] width 149 height 17
click at [346, 272] on select "Select Job 1 Carlton Events 1 [PERSON_NAME][GEOGRAPHIC_DATA] 1 [PERSON_NAME][GE…" at bounding box center [400, 280] width 149 height 17
select select "8514"
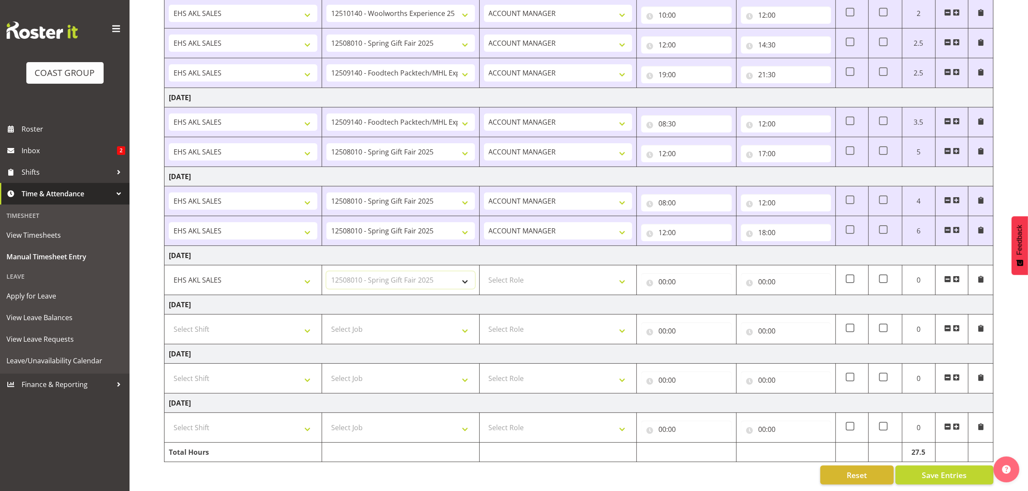
click at [326, 272] on select "Select Job 1 Carlton Events 1 [PERSON_NAME][GEOGRAPHIC_DATA] 1 [PERSON_NAME][GE…" at bounding box center [400, 280] width 149 height 17
drag, startPoint x: 510, startPoint y: 272, endPoint x: 520, endPoint y: 279, distance: 12.4
click at [510, 272] on select "Select Role ACCOUNT MANAGER Account Manager" at bounding box center [558, 280] width 149 height 17
select select "197"
click at [484, 272] on select "Select Role ACCOUNT MANAGER Account Manager" at bounding box center [558, 280] width 149 height 17
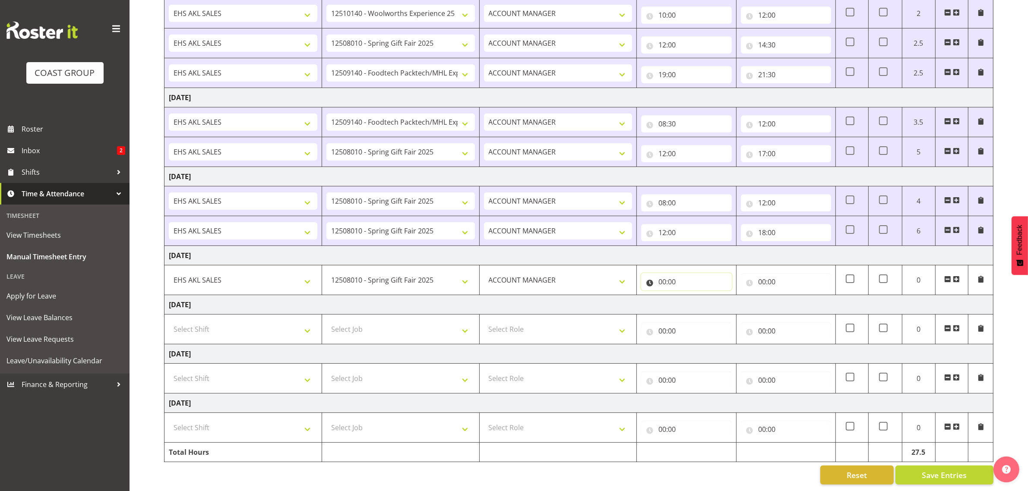
click at [668, 280] on input "00:00" at bounding box center [686, 281] width 90 height 17
click at [702, 296] on select "00 01 02 03 04 05 06 07 08 09 10 11 12 13 14 15 16 17 18 19 20 21 22 23" at bounding box center [700, 304] width 19 height 17
select select "8"
click at [691, 296] on select "00 01 02 03 04 05 06 07 08 09 10 11 12 13 14 15 16 17 18 19 20 21 22 23" at bounding box center [700, 304] width 19 height 17
type input "08:00"
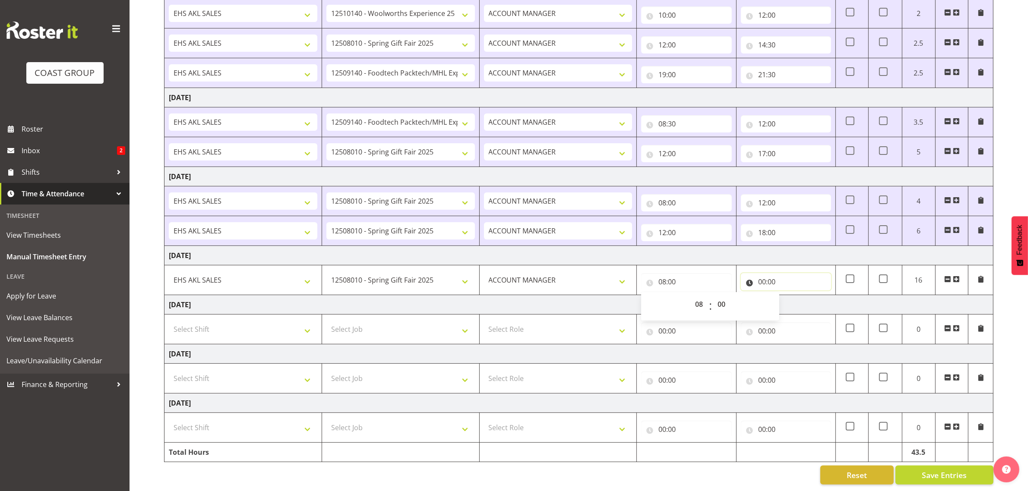
drag, startPoint x: 776, startPoint y: 267, endPoint x: 782, endPoint y: 277, distance: 12.2
click at [776, 273] on input "00:00" at bounding box center [786, 281] width 90 height 17
drag, startPoint x: 799, startPoint y: 297, endPoint x: 798, endPoint y: 288, distance: 9.2
click at [799, 298] on select "00 01 02 03 04 05 06 07 08 09 10 11 12 13 14 15 16 17 18 19 20 21 22 23" at bounding box center [799, 304] width 19 height 17
select select "12"
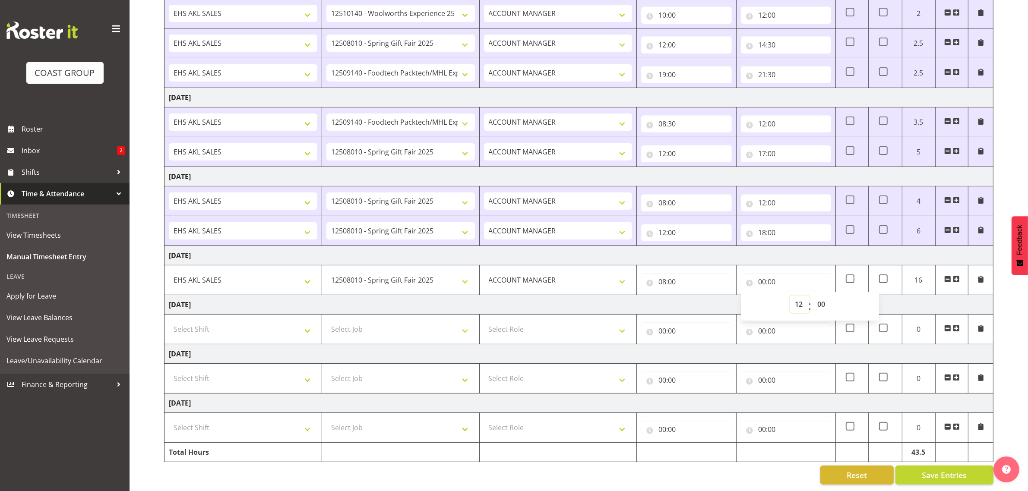
click at [790, 296] on select "00 01 02 03 04 05 06 07 08 09 10 11 12 13 14 15 16 17 18 19 20 21 22 23" at bounding box center [799, 304] width 19 height 17
type input "12:00"
click at [958, 276] on span at bounding box center [956, 279] width 7 height 7
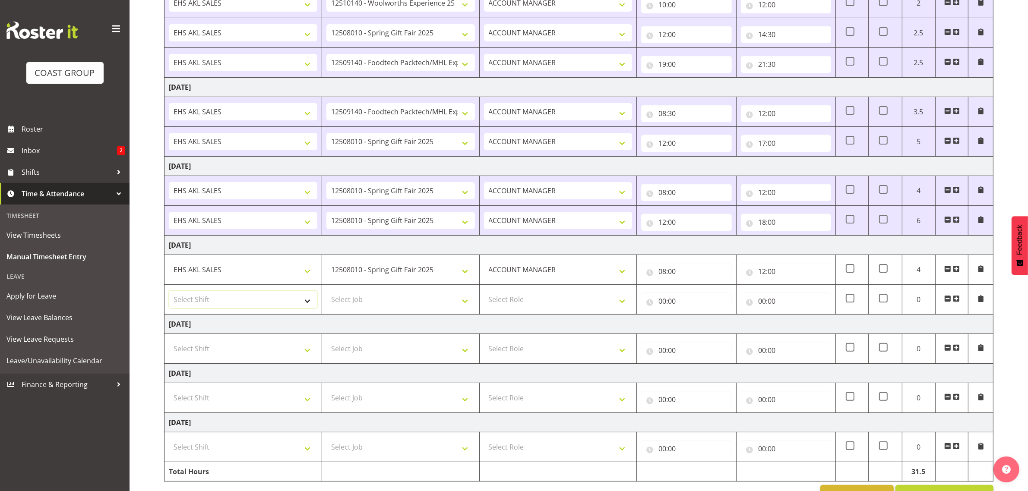
click at [249, 302] on select "Select Shift EHS AKL SALES" at bounding box center [243, 299] width 149 height 17
select select "1327"
click at [169, 293] on select "Select Shift EHS AKL SALES" at bounding box center [243, 299] width 149 height 17
click at [351, 295] on select "Select Job 1 Carlton Events 1 [PERSON_NAME][GEOGRAPHIC_DATA] 1 [PERSON_NAME][GE…" at bounding box center [400, 299] width 149 height 17
select select "8514"
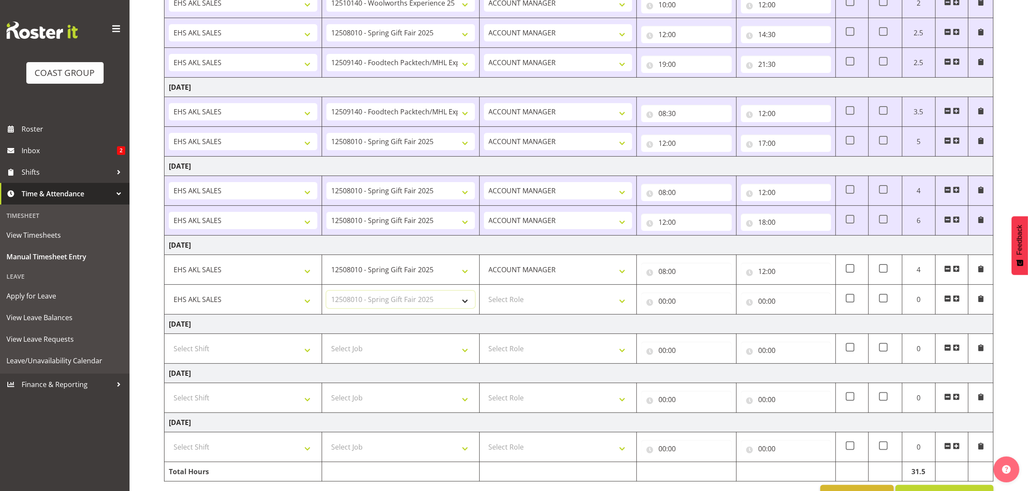
click at [326, 293] on select "Select Job 1 Carlton Events 1 [PERSON_NAME][GEOGRAPHIC_DATA] 1 [PERSON_NAME][GE…" at bounding box center [400, 299] width 149 height 17
click at [523, 304] on select "Select Role ACCOUNT MANAGER Account Manager" at bounding box center [558, 299] width 149 height 17
select select "197"
click at [484, 293] on select "Select Role ACCOUNT MANAGER Account Manager" at bounding box center [558, 299] width 149 height 17
drag, startPoint x: 681, startPoint y: 307, endPoint x: 681, endPoint y: 296, distance: 10.8
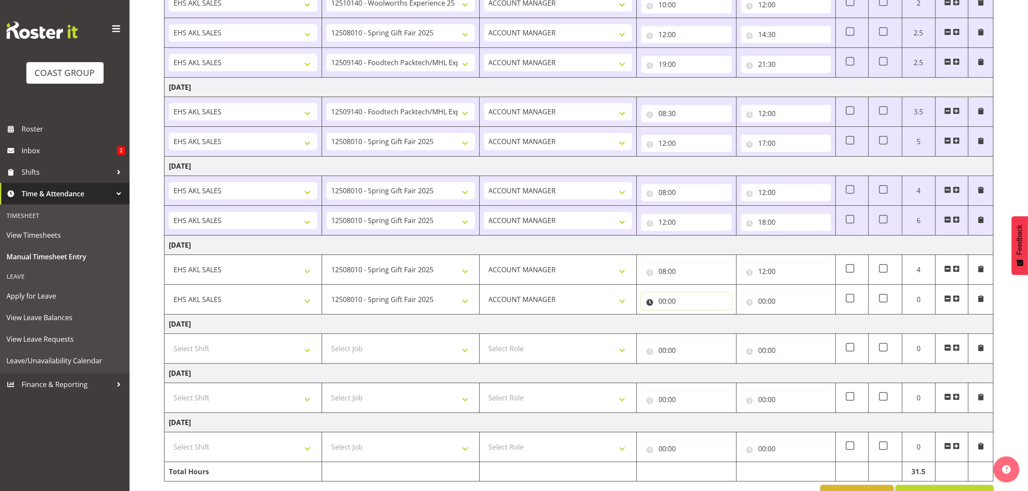
click at [681, 305] on input "00:00" at bounding box center [686, 301] width 90 height 17
click at [703, 329] on select "00 01 02 03 04 05 06 07 08 09 10 11 12 13 14 15 16 17 18 19 20 21 22 23" at bounding box center [700, 323] width 19 height 17
select select "12"
click at [691, 317] on select "00 01 02 03 04 05 06 07 08 09 10 11 12 13 14 15 16 17 18 19 20 21 22 23" at bounding box center [700, 323] width 19 height 17
type input "12:00"
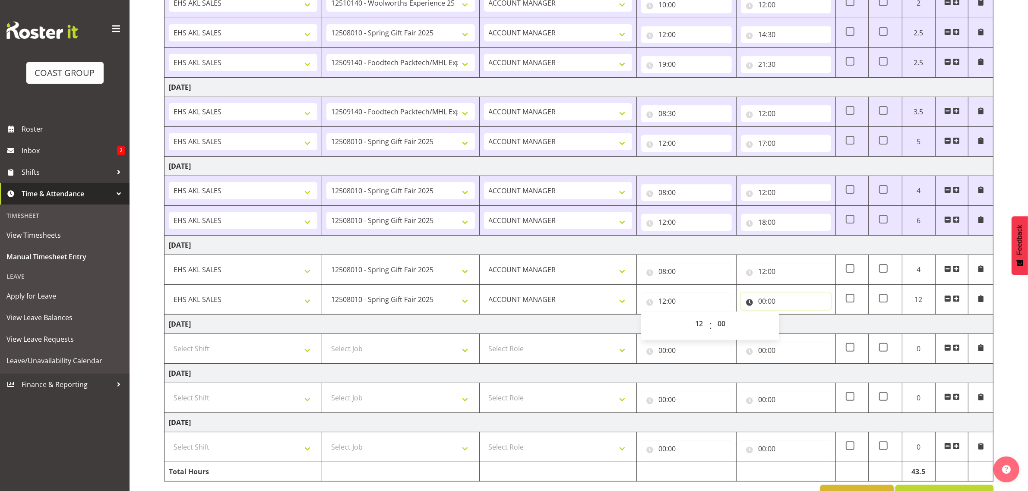
click at [771, 299] on input "00:00" at bounding box center [786, 301] width 90 height 17
click at [798, 322] on select "00 01 02 03 04 05 06 07 08 09 10 11 12 13 14 15 16 17 18 19 20 21 22 23" at bounding box center [799, 323] width 19 height 17
select select "18"
click at [790, 317] on select "00 01 02 03 04 05 06 07 08 09 10 11 12 13 14 15 16 17 18 19 20 21 22 23" at bounding box center [799, 323] width 19 height 17
type input "18:00"
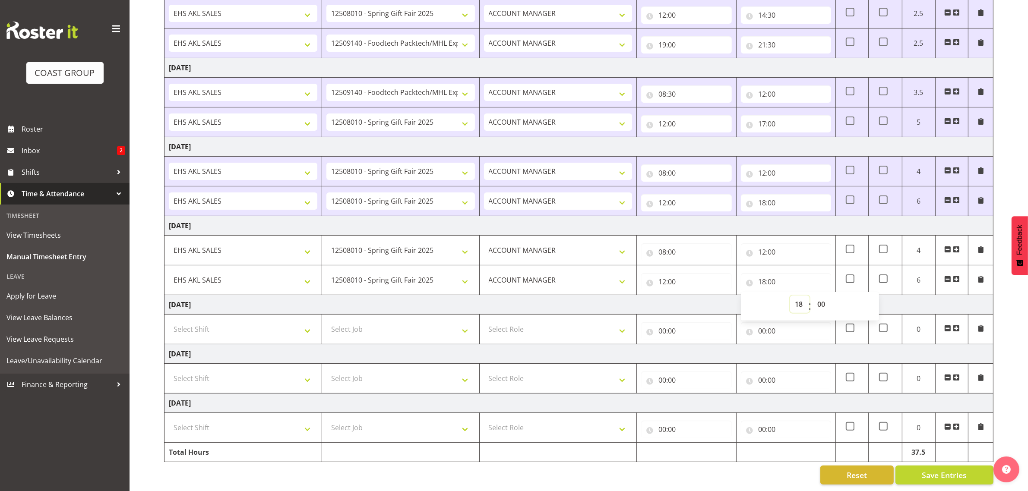
scroll to position [230, 0]
click at [953, 470] on span "Save Entries" at bounding box center [944, 475] width 45 height 11
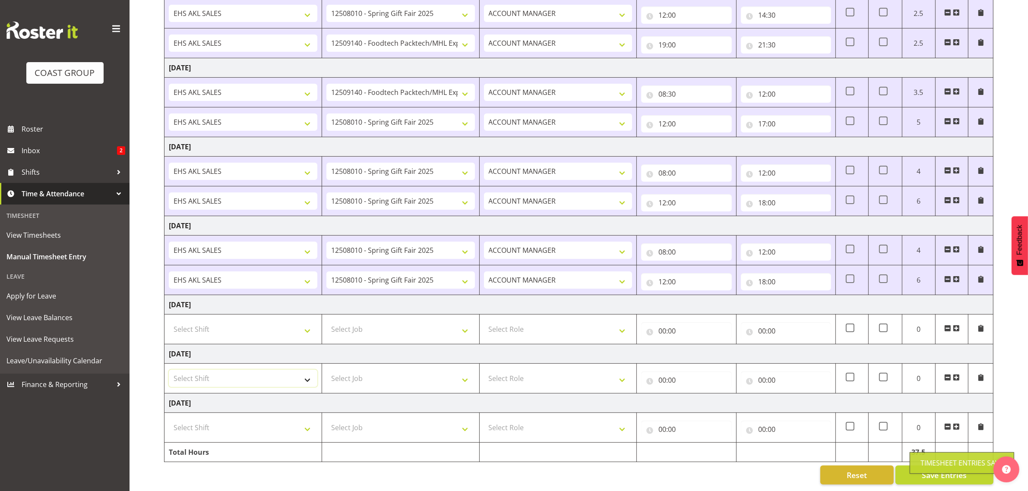
click at [260, 372] on select "Select Shift EHS AKL SALES" at bounding box center [243, 378] width 149 height 17
select select "1327"
click at [169, 370] on select "Select Shift EHS AKL SALES" at bounding box center [243, 378] width 149 height 17
click at [337, 371] on select "Select Job 1 Carlton Events 1 [PERSON_NAME][GEOGRAPHIC_DATA] 1 [PERSON_NAME][GE…" at bounding box center [400, 378] width 149 height 17
select select "10407"
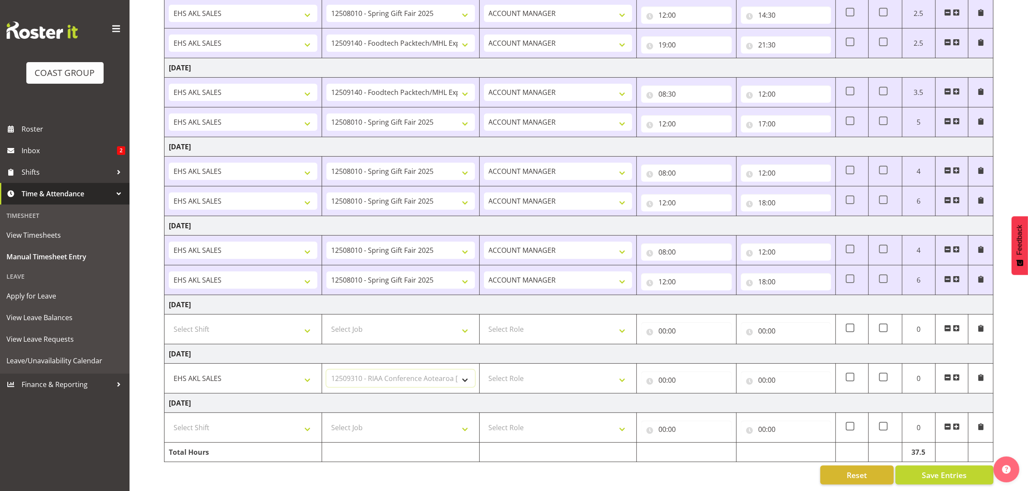
click at [326, 370] on select "Select Job 1 Carlton Events 1 [PERSON_NAME][GEOGRAPHIC_DATA] 1 [PERSON_NAME][GE…" at bounding box center [400, 378] width 149 height 17
click at [532, 376] on select "Select Role ACCOUNT MANAGER Account Manager" at bounding box center [558, 378] width 149 height 17
select select "197"
click at [484, 370] on select "Select Role ACCOUNT MANAGER Account Manager" at bounding box center [558, 378] width 149 height 17
click at [676, 376] on input "00:00" at bounding box center [686, 380] width 90 height 17
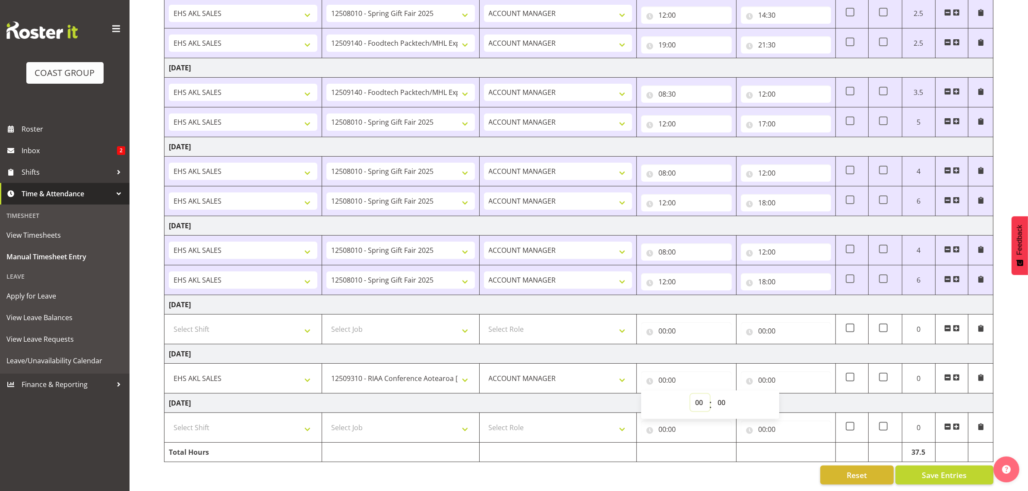
click at [696, 394] on select "00 01 02 03 04 05 06 07 08 09 10 11 12 13 14 15 16 17 18 19 20 21 22 23" at bounding box center [700, 402] width 19 height 17
select select "8"
click at [691, 394] on select "00 01 02 03 04 05 06 07 08 09 10 11 12 13 14 15 16 17 18 19 20 21 22 23" at bounding box center [700, 402] width 19 height 17
type input "08:00"
click at [785, 374] on input "00:00" at bounding box center [786, 380] width 90 height 17
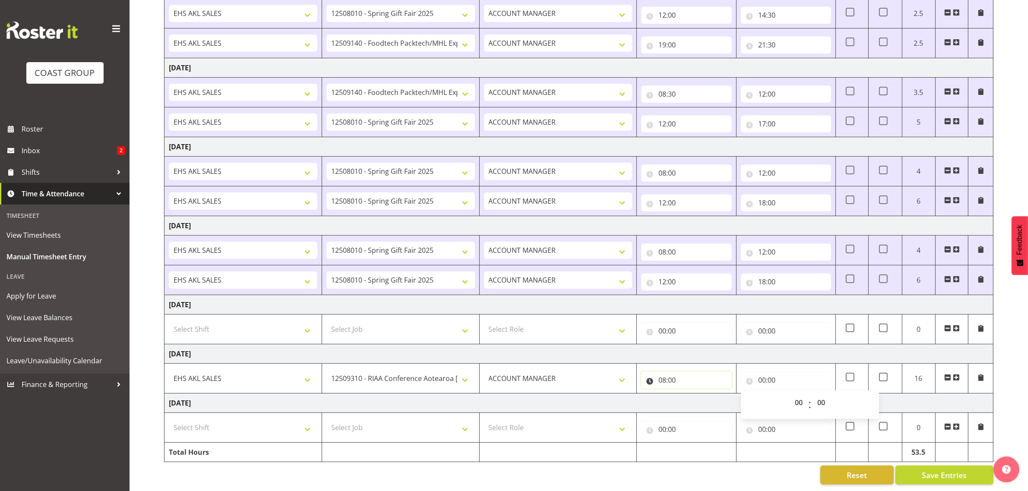
click at [687, 372] on input "08:00" at bounding box center [686, 380] width 90 height 17
drag, startPoint x: 724, startPoint y: 396, endPoint x: 722, endPoint y: 387, distance: 9.7
click at [724, 396] on select "00 01 02 03 04 05 06 07 08 09 10 11 12 13 14 15 16 17 18 19 20 21 22 23 24 25 2…" at bounding box center [722, 402] width 19 height 17
select select "30"
click at [713, 394] on select "00 01 02 03 04 05 06 07 08 09 10 11 12 13 14 15 16 17 18 19 20 21 22 23 24 25 2…" at bounding box center [722, 402] width 19 height 17
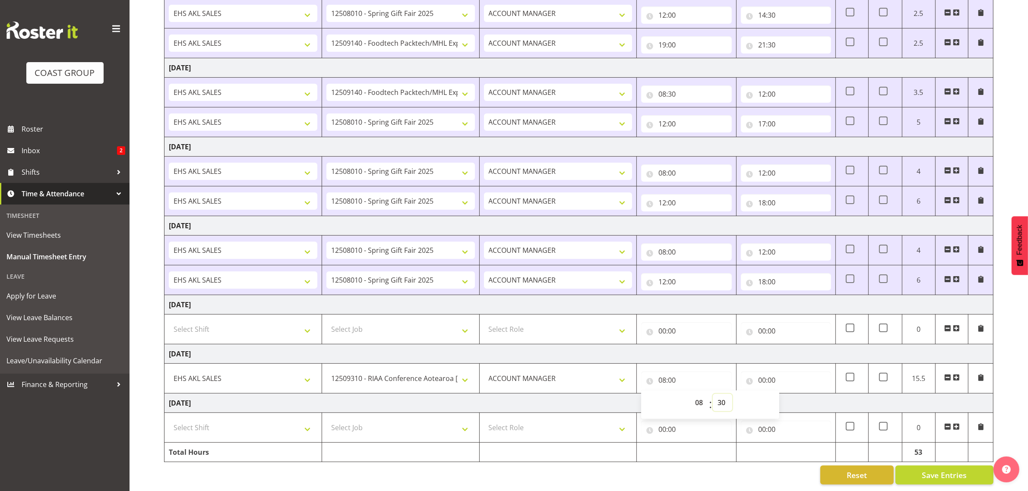
type input "08:30"
click at [774, 372] on input "00:00" at bounding box center [786, 380] width 90 height 17
click at [796, 394] on select "00 01 02 03 04 05 06 07 08 09 10 11 12 13 14 15 16 17 18 19 20 21 22 23" at bounding box center [799, 402] width 19 height 17
select select "10"
click at [790, 394] on select "00 01 02 03 04 05 06 07 08 09 10 11 12 13 14 15 16 17 18 19 20 21 22 23" at bounding box center [799, 402] width 19 height 17
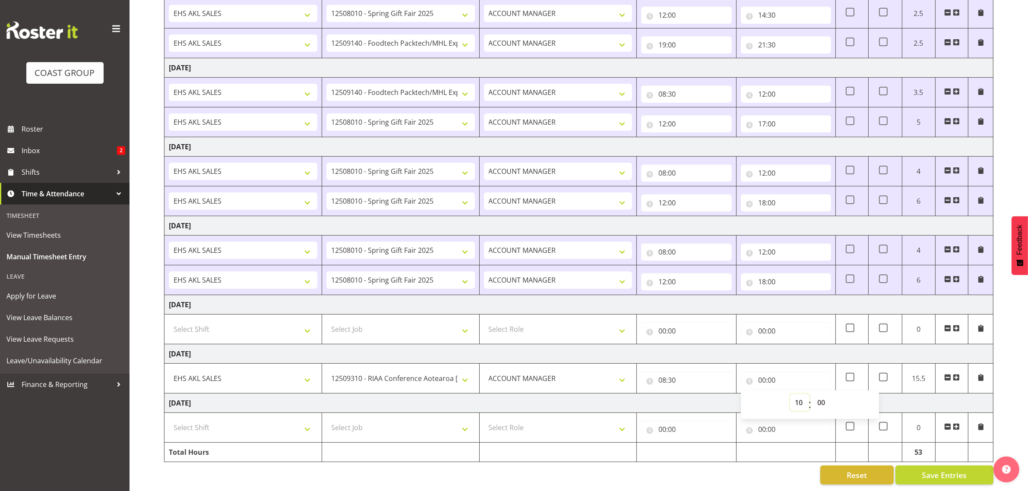
type input "10:00"
click at [957, 374] on span at bounding box center [956, 377] width 7 height 7
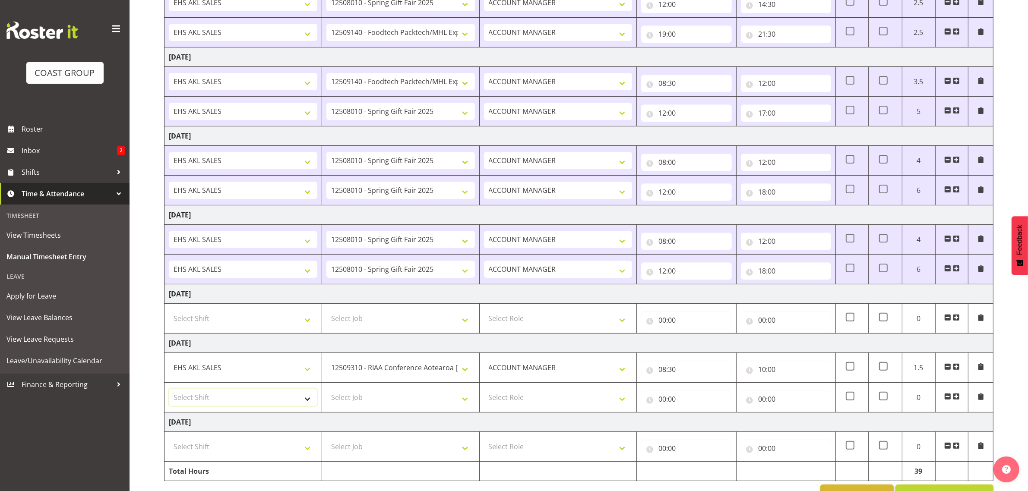
click at [222, 403] on select "Select Shift EHS AKL SALES" at bounding box center [243, 397] width 149 height 17
select select "1327"
click at [169, 392] on select "Select Shift EHS AKL SALES" at bounding box center [243, 397] width 149 height 17
click at [335, 402] on select "Select Job 1 Carlton Events 1 [PERSON_NAME][GEOGRAPHIC_DATA] 1 [PERSON_NAME][GE…" at bounding box center [400, 397] width 149 height 17
select select "10237"
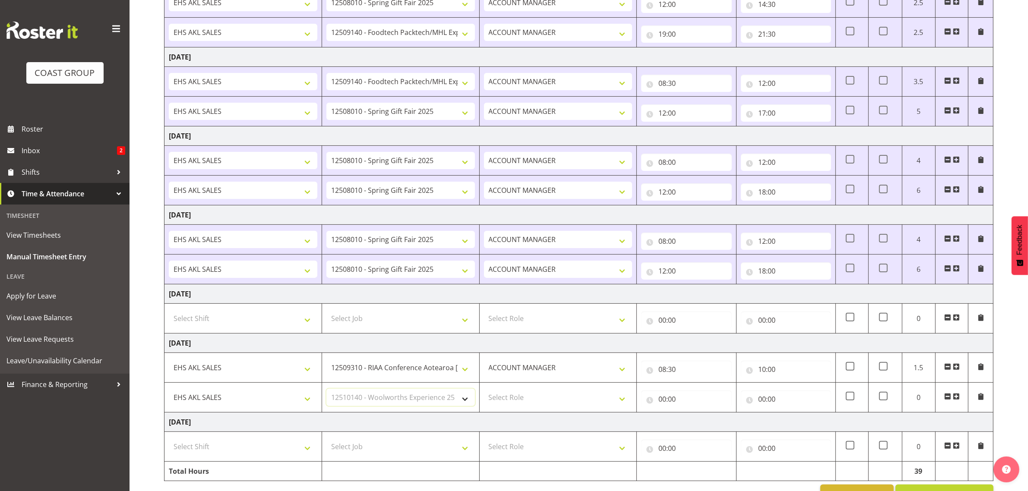
click at [326, 392] on select "Select Job 1 Carlton Events 1 [PERSON_NAME][GEOGRAPHIC_DATA] 1 [PERSON_NAME][GE…" at bounding box center [400, 397] width 149 height 17
drag, startPoint x: 518, startPoint y: 399, endPoint x: 524, endPoint y: 404, distance: 7.9
click at [518, 399] on select "Select Role ACCOUNT MANAGER Account Manager" at bounding box center [558, 397] width 149 height 17
select select "197"
click at [484, 392] on select "Select Role ACCOUNT MANAGER Account Manager" at bounding box center [558, 397] width 149 height 17
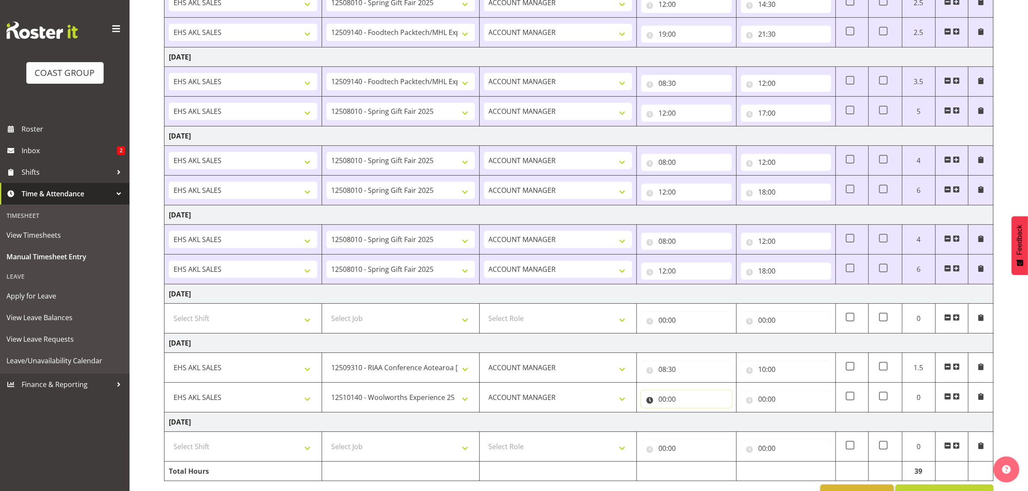
click at [701, 406] on input "00:00" at bounding box center [686, 399] width 90 height 17
click at [700, 426] on select "00 01 02 03 04 05 06 07 08 09 10 11 12 13 14 15 16 17 18 19 20 21 22 23" at bounding box center [700, 421] width 19 height 17
select select "10"
click at [691, 416] on select "00 01 02 03 04 05 06 07 08 09 10 11 12 13 14 15 16 17 18 19 20 21 22 23" at bounding box center [700, 421] width 19 height 17
type input "10:00"
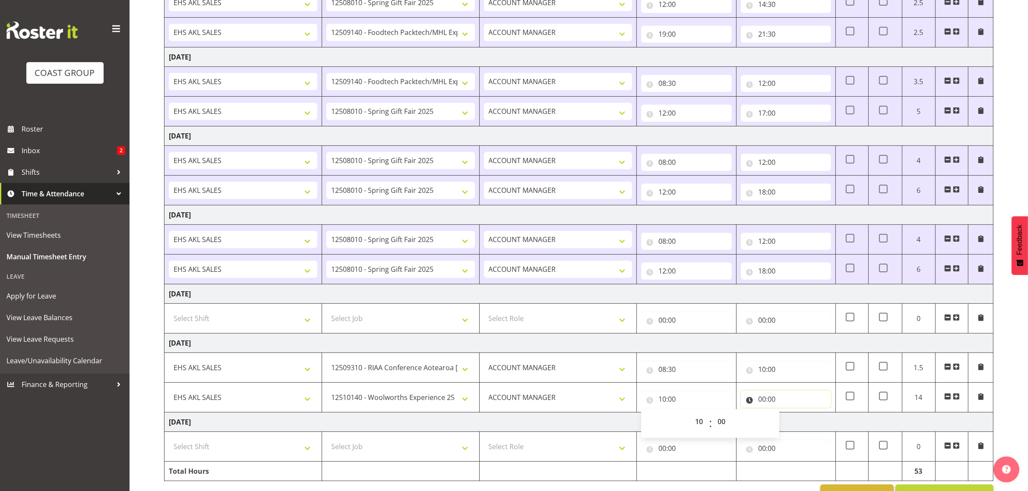
click at [782, 402] on input "00:00" at bounding box center [786, 399] width 90 height 17
click at [805, 425] on select "00 01 02 03 04 05 06 07 08 09 10 11 12 13 14 15 16 17 18 19 20 21 22 23" at bounding box center [799, 421] width 19 height 17
select select "12"
click at [790, 416] on select "00 01 02 03 04 05 06 07 08 09 10 11 12 13 14 15 16 17 18 19 20 21 22 23" at bounding box center [799, 421] width 19 height 17
type input "12:00"
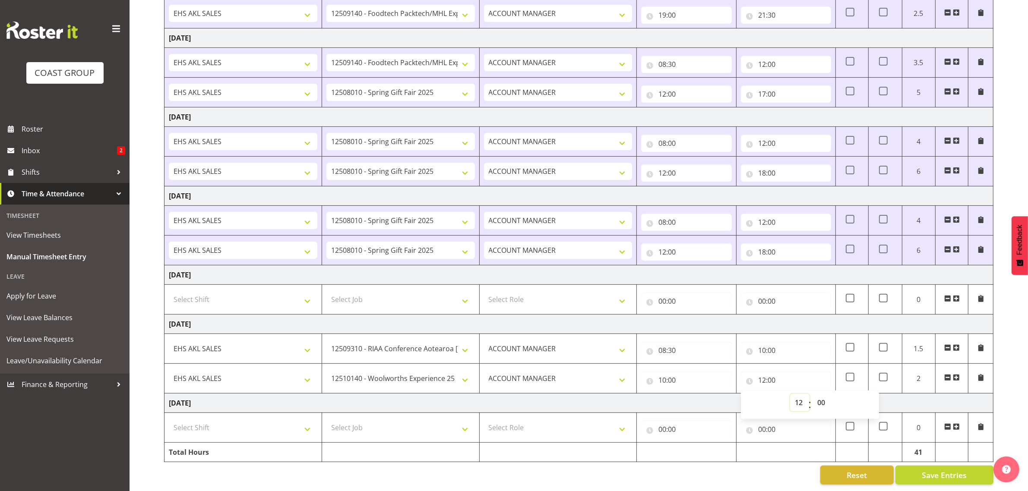
scroll to position [260, 0]
click at [959, 374] on span at bounding box center [956, 377] width 7 height 7
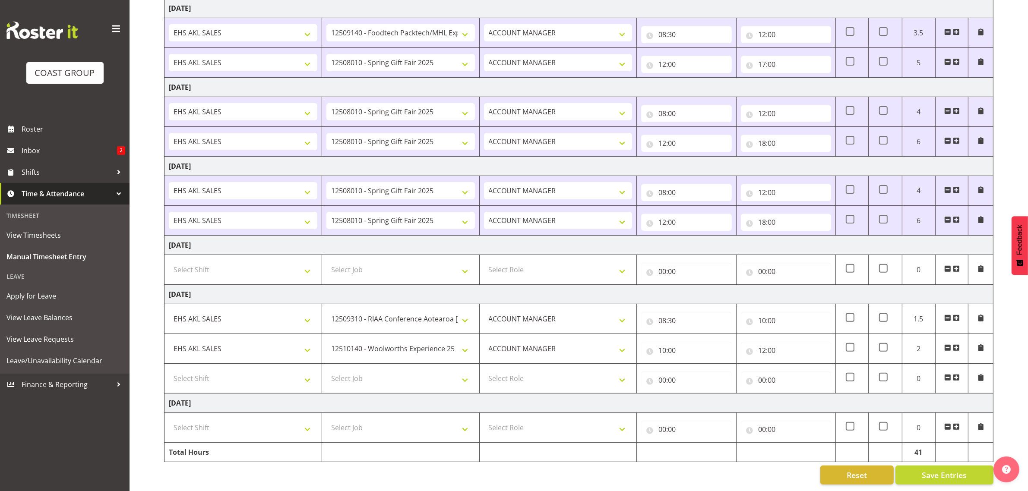
scroll to position [290, 0]
click at [199, 373] on select "Select Shift EHS AKL SALES" at bounding box center [243, 378] width 149 height 17
select select "1327"
click at [169, 370] on select "Select Shift EHS AKL SALES" at bounding box center [243, 378] width 149 height 17
click at [367, 370] on select "Select Job 1 Carlton Events 1 [PERSON_NAME][GEOGRAPHIC_DATA] 1 [PERSON_NAME][GE…" at bounding box center [400, 378] width 149 height 17
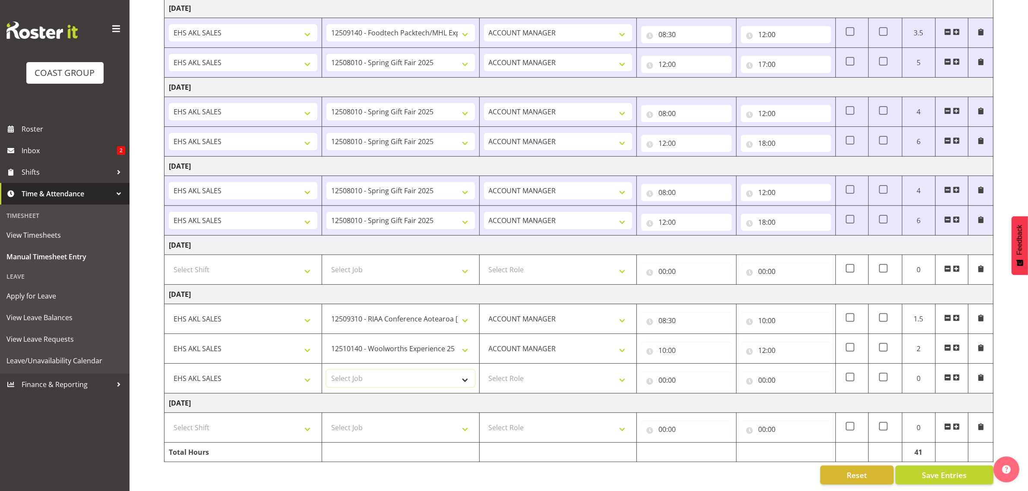
select select "9630"
click at [326, 370] on select "Select Job 1 Carlton Events 1 [PERSON_NAME][GEOGRAPHIC_DATA] 1 [PERSON_NAME][GE…" at bounding box center [400, 378] width 149 height 17
click at [541, 374] on select "Select Role ACCOUNT MANAGER Account Manager" at bounding box center [558, 378] width 149 height 17
select select "197"
click at [484, 370] on select "Select Role ACCOUNT MANAGER Account Manager" at bounding box center [558, 378] width 149 height 17
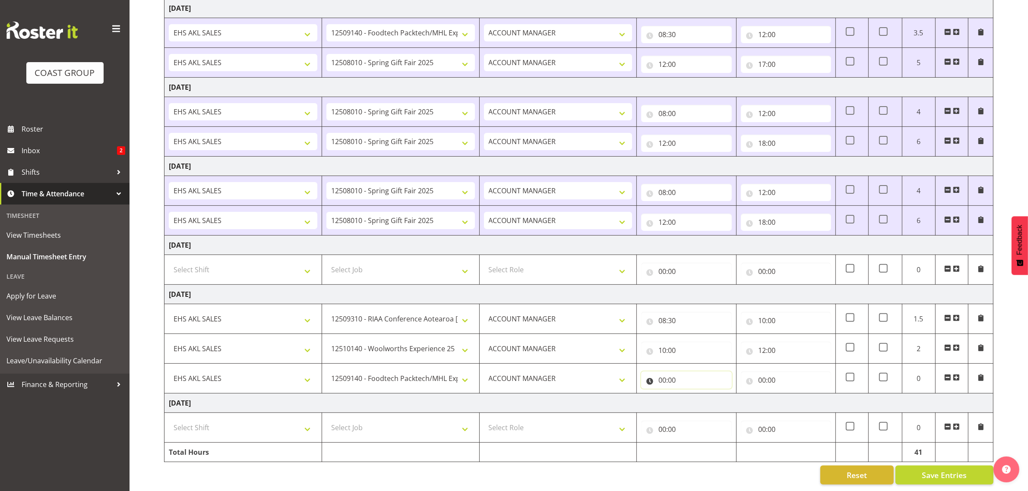
drag, startPoint x: 670, startPoint y: 378, endPoint x: 682, endPoint y: 357, distance: 24.0
click at [671, 378] on input "00:00" at bounding box center [686, 380] width 90 height 17
drag, startPoint x: 705, startPoint y: 394, endPoint x: 705, endPoint y: 386, distance: 7.3
click at [705, 394] on select "00 01 02 03 04 05 06 07 08 09 10 11 12 13 14 15 16 17 18 19 20 21 22 23" at bounding box center [700, 402] width 19 height 17
select select "12"
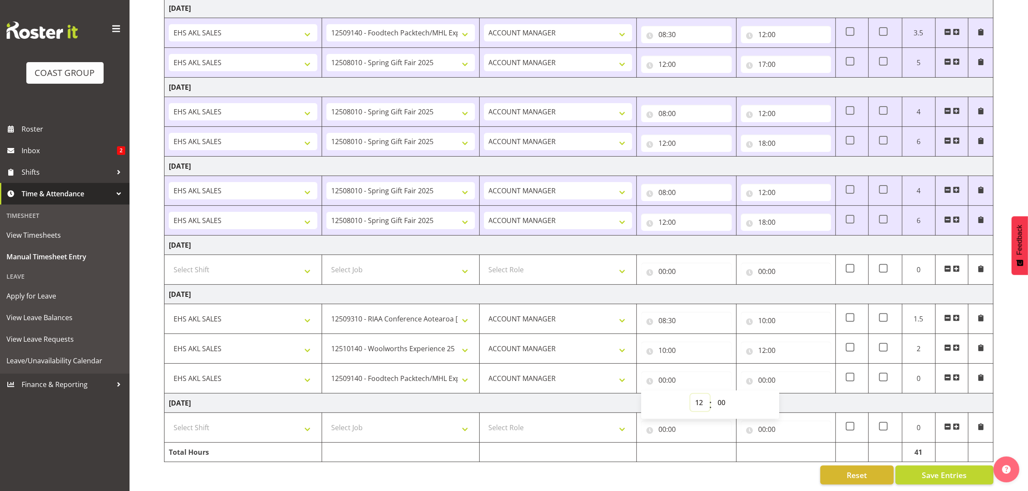
click at [691, 394] on select "00 01 02 03 04 05 06 07 08 09 10 11 12 13 14 15 16 17 18 19 20 21 22 23" at bounding box center [700, 402] width 19 height 17
type input "12:00"
click at [784, 372] on input "00:00" at bounding box center [786, 380] width 90 height 17
click at [797, 394] on select "00 01 02 03 04 05 06 07 08 09 10 11 12 13 14 15 16 17 18 19 20 21 22 23" at bounding box center [799, 402] width 19 height 17
select select "15"
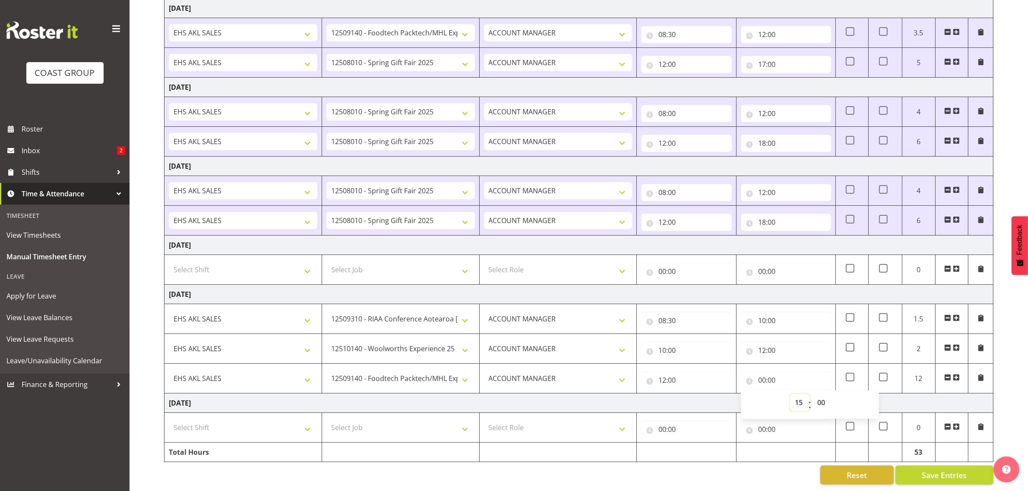
click at [790, 394] on select "00 01 02 03 04 05 06 07 08 09 10 11 12 13 14 15 16 17 18 19 20 21 22 23" at bounding box center [799, 402] width 19 height 17
type input "15:00"
click at [998, 406] on div "[DATE] - [DATE] MEA - Meal Allowance AWA - Away Allowence Shift Job Role Start …" at bounding box center [596, 143] width 864 height 698
click at [941, 471] on span "Save Entries" at bounding box center [944, 475] width 45 height 11
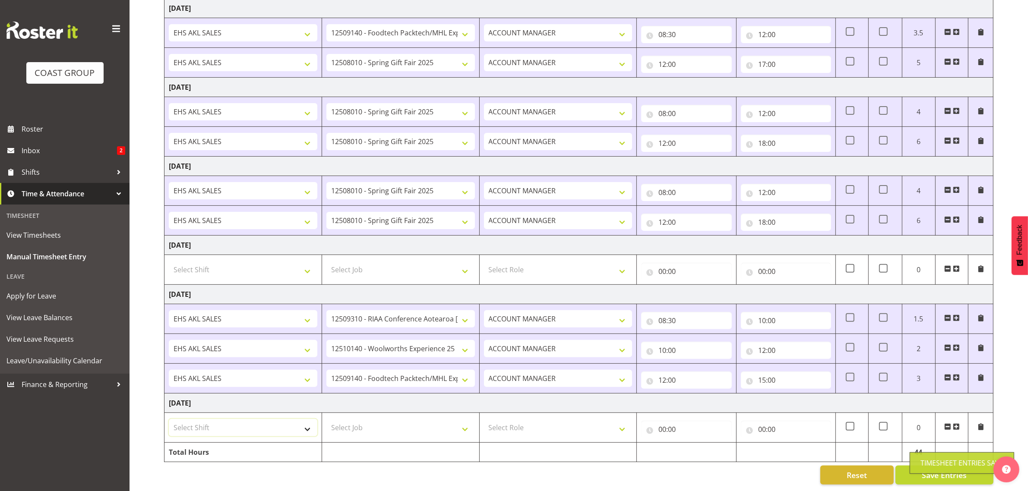
click at [253, 419] on select "Select Shift EHS AKL SALES" at bounding box center [243, 427] width 149 height 17
select select "1327"
click at [169, 419] on select "Select Shift EHS AKL SALES" at bounding box center [243, 427] width 149 height 17
click at [356, 421] on select "Select Job 1 Carlton Events 1 [PERSON_NAME][GEOGRAPHIC_DATA] 1 [PERSON_NAME][GE…" at bounding box center [400, 427] width 149 height 17
select select "9288"
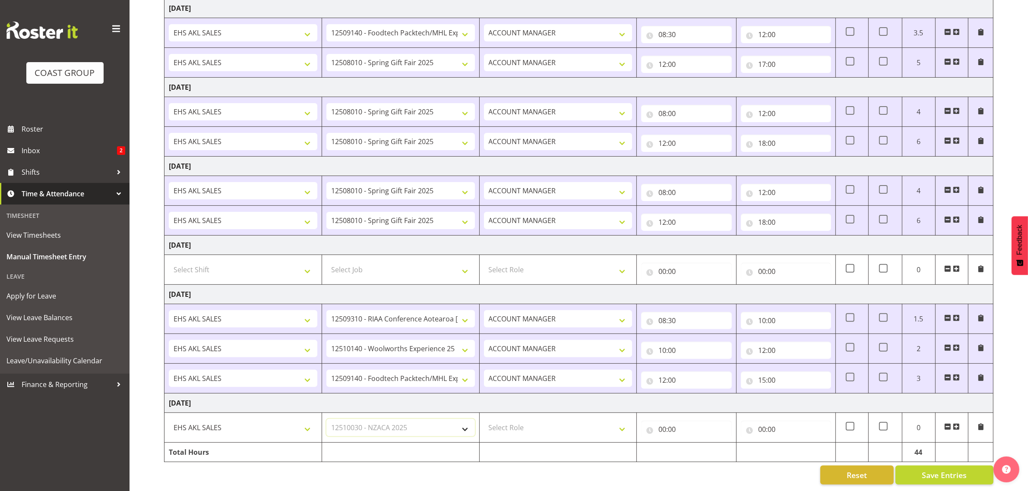
click at [326, 419] on select "Select Job 1 Carlton Events 1 [PERSON_NAME][GEOGRAPHIC_DATA] 1 [PERSON_NAME][GE…" at bounding box center [400, 427] width 149 height 17
click at [534, 419] on select "Select Role ACCOUNT MANAGER Account Manager" at bounding box center [558, 427] width 149 height 17
select select "197"
click at [484, 419] on select "Select Role ACCOUNT MANAGER Account Manager" at bounding box center [558, 427] width 149 height 17
click at [668, 424] on input "00:00" at bounding box center [686, 429] width 90 height 17
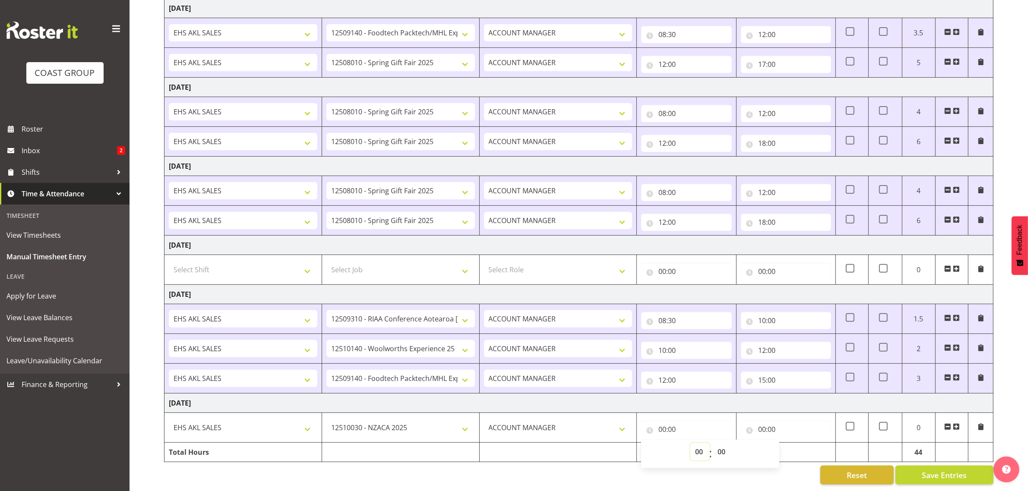
click at [700, 444] on select "00 01 02 03 04 05 06 07 08 09 10 11 12 13 14 15 16 17 18 19 20 21 22 23" at bounding box center [700, 452] width 19 height 17
select select "8"
click at [691, 444] on select "00 01 02 03 04 05 06 07 08 09 10 11 12 13 14 15 16 17 18 19 20 21 22 23" at bounding box center [700, 452] width 19 height 17
type input "08:00"
drag, startPoint x: 727, startPoint y: 446, endPoint x: 724, endPoint y: 437, distance: 9.0
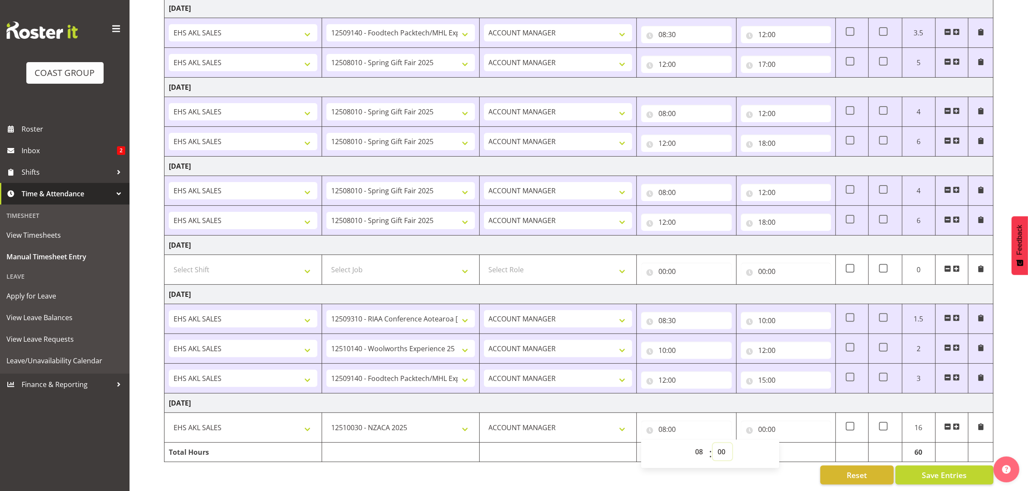
click at [727, 446] on select "00 01 02 03 04 05 06 07 08 09 10 11 12 13 14 15 16 17 18 19 20 21 22 23 24 25 2…" at bounding box center [722, 452] width 19 height 17
select select "30"
click at [713, 444] on select "00 01 02 03 04 05 06 07 08 09 10 11 12 13 14 15 16 17 18 19 20 21 22 23 24 25 2…" at bounding box center [722, 452] width 19 height 17
type input "08:30"
click at [782, 421] on input "00:00" at bounding box center [786, 429] width 90 height 17
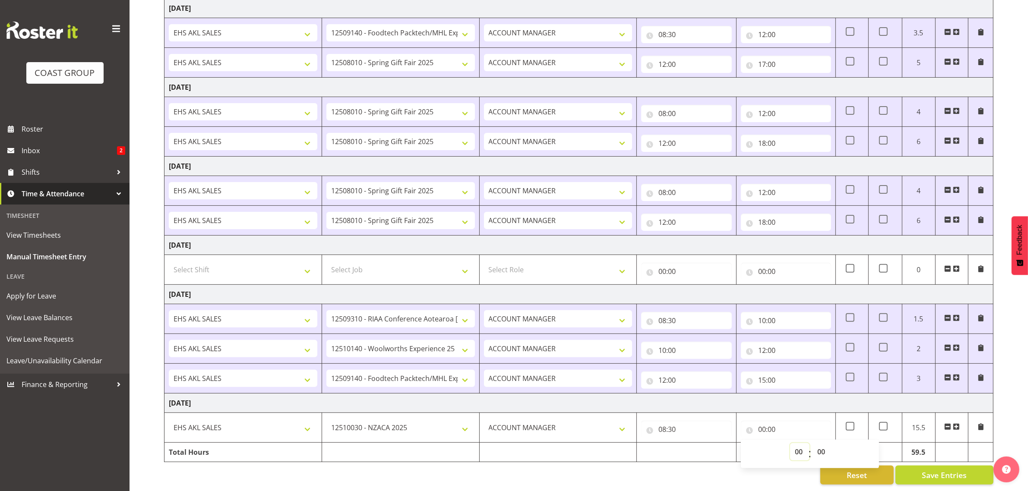
click at [797, 444] on select "00 01 02 03 04 05 06 07 08 09 10 11 12 13 14 15 16 17 18 19 20 21 22 23" at bounding box center [799, 452] width 19 height 17
select select "10"
click at [790, 444] on select "00 01 02 03 04 05 06 07 08 09 10 11 12 13 14 15 16 17 18 19 20 21 22 23" at bounding box center [799, 452] width 19 height 17
type input "10:00"
click at [957, 424] on span at bounding box center [956, 427] width 7 height 7
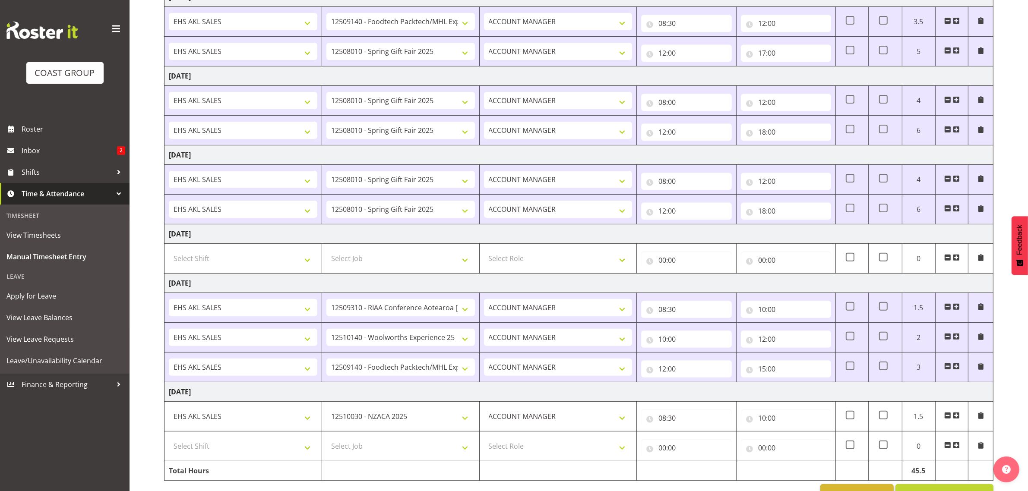
scroll to position [320, 0]
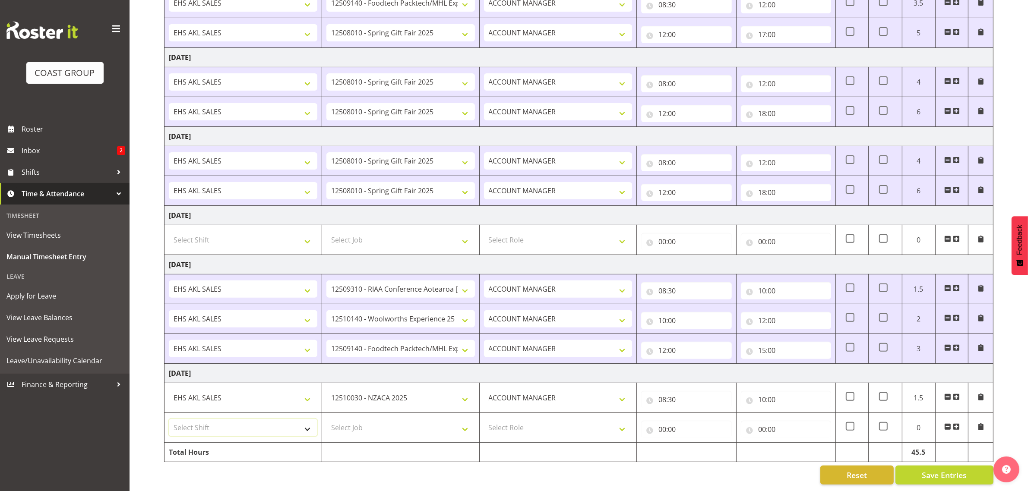
click at [195, 419] on select "Select Shift EHS AKL SALES" at bounding box center [243, 427] width 149 height 17
select select "1327"
click at [169, 419] on select "Select Shift EHS AKL SALES" at bounding box center [243, 427] width 149 height 17
click at [380, 419] on select "Select Job 1 Carlton Events 1 [PERSON_NAME][GEOGRAPHIC_DATA] 1 [PERSON_NAME][GE…" at bounding box center [400, 427] width 149 height 17
click at [376, 419] on select "Select Job 1 Carlton Events 1 [PERSON_NAME][GEOGRAPHIC_DATA] 1 [PERSON_NAME][GE…" at bounding box center [400, 427] width 149 height 17
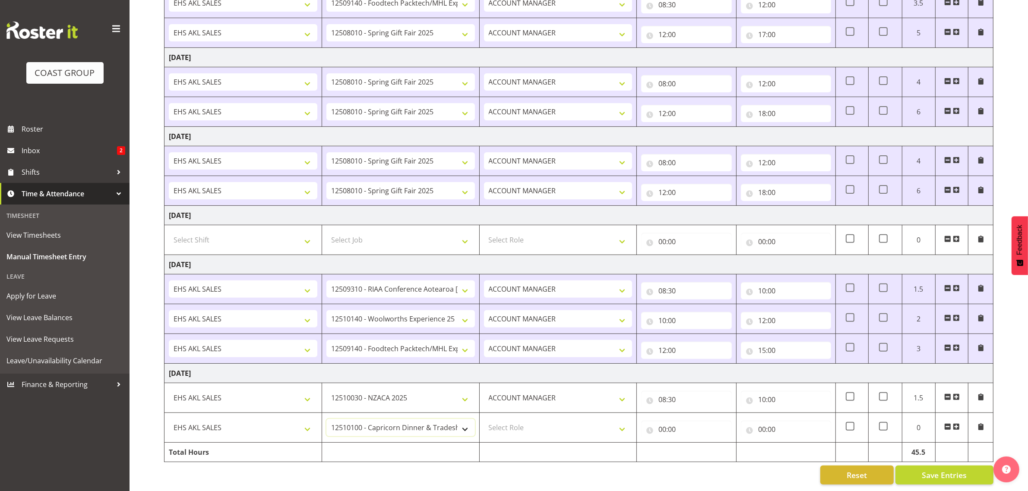
select select "10237"
click at [429, 419] on select "1 Carlton Events 1 [PERSON_NAME] 1 [PERSON_NAME][GEOGRAPHIC_DATA] 1 EHS WAREHOU…" at bounding box center [400, 427] width 149 height 17
click at [518, 427] on select "Select Role ACCOUNT MANAGER Account Manager" at bounding box center [558, 427] width 149 height 17
select select "197"
click at [484, 419] on select "Select Role ACCOUNT MANAGER Account Manager" at bounding box center [558, 427] width 149 height 17
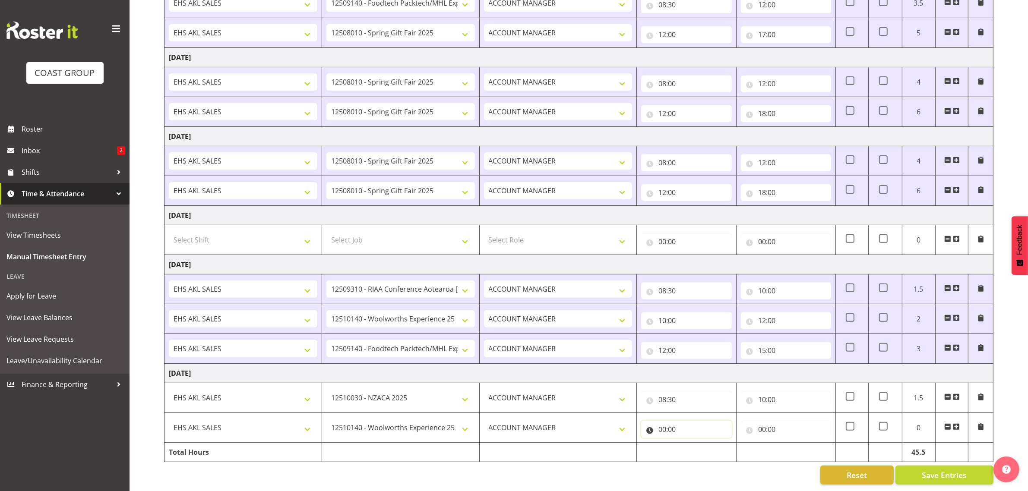
click at [662, 421] on input "00:00" at bounding box center [686, 429] width 90 height 17
click at [700, 444] on select "00 01 02 03 04 05 06 07 08 09 10 11 12 13 14 15 16 17 18 19 20 21 22 23" at bounding box center [700, 452] width 19 height 17
select select "10"
click at [691, 444] on select "00 01 02 03 04 05 06 07 08 09 10 11 12 13 14 15 16 17 18 19 20 21 22 23" at bounding box center [700, 452] width 19 height 17
type input "10:00"
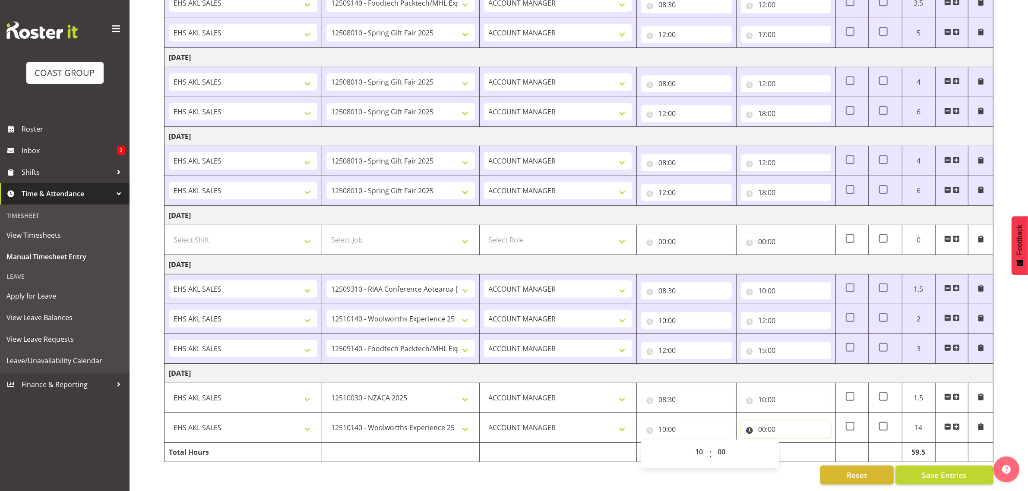
click at [791, 421] on input "00:00" at bounding box center [786, 429] width 90 height 17
click at [800, 446] on select "00 01 02 03 04 05 06 07 08 09 10 11 12 13 14 15 16 17 18 19 20 21 22 23" at bounding box center [799, 452] width 19 height 17
select select "12"
click at [790, 444] on select "00 01 02 03 04 05 06 07 08 09 10 11 12 13 14 15 16 17 18 19 20 21 22 23" at bounding box center [799, 452] width 19 height 17
type input "12:00"
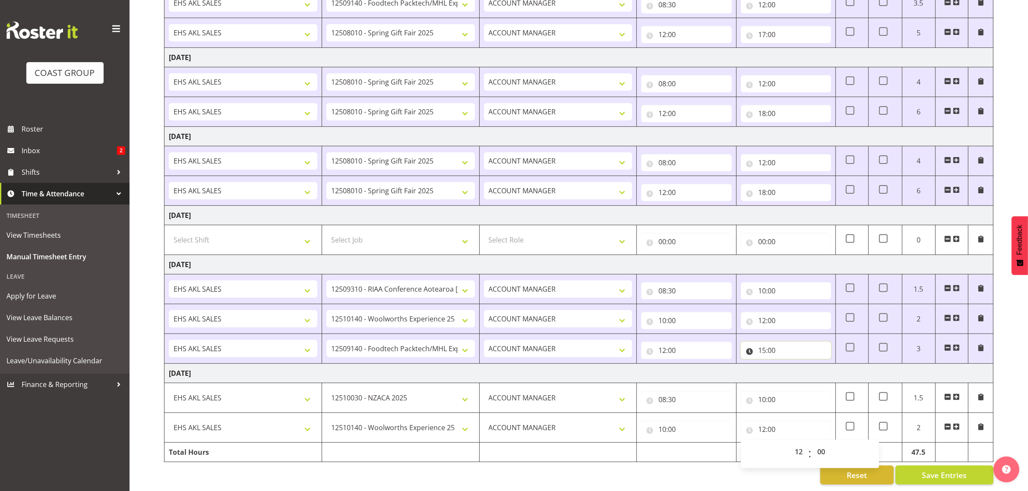
click at [783, 344] on input "15:00" at bounding box center [786, 350] width 90 height 17
click at [800, 364] on select "00 01 02 03 04 05 06 07 08 09 10 11 12 13 14 15 16 17 18 19 20 21 22 23" at bounding box center [799, 372] width 19 height 17
select select "14"
click at [790, 364] on select "00 01 02 03 04 05 06 07 08 09 10 11 12 13 14 15 16 17 18 19 20 21 22 23" at bounding box center [799, 372] width 19 height 17
type input "14:00"
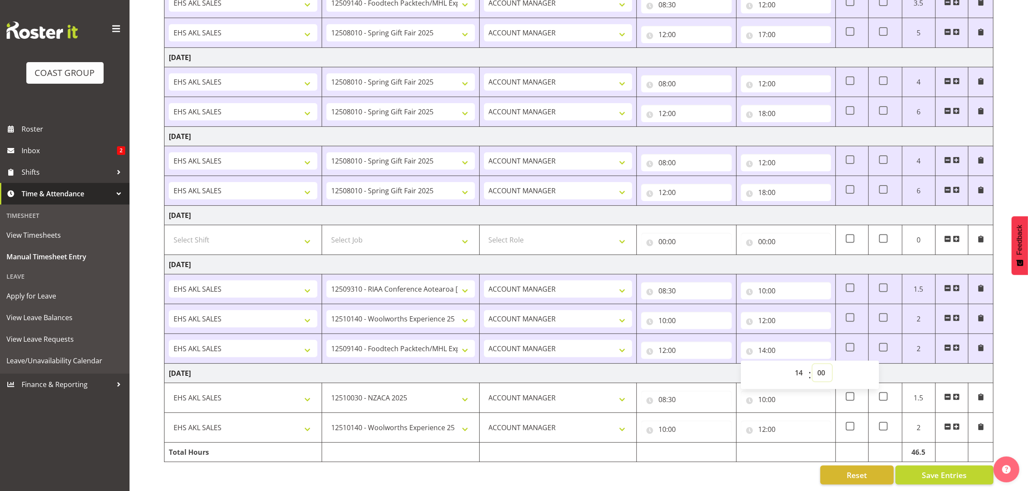
drag, startPoint x: 823, startPoint y: 367, endPoint x: 821, endPoint y: 356, distance: 11.0
click at [823, 367] on select "00 01 02 03 04 05 06 07 08 09 10 11 12 13 14 15 16 17 18 19 20 21 22 23 24 25 2…" at bounding box center [822, 372] width 19 height 17
select select "30"
click at [813, 364] on select "00 01 02 03 04 05 06 07 08 09 10 11 12 13 14 15 16 17 18 19 20 21 22 23 24 25 2…" at bounding box center [822, 372] width 19 height 17
type input "14:30"
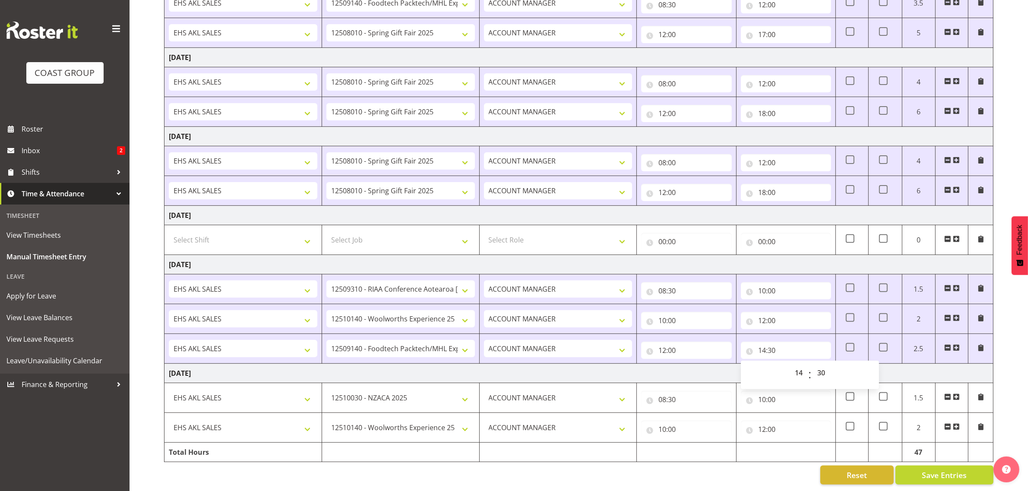
click at [886, 369] on td "[DATE]" at bounding box center [579, 373] width 829 height 19
click at [955, 424] on span at bounding box center [956, 427] width 7 height 7
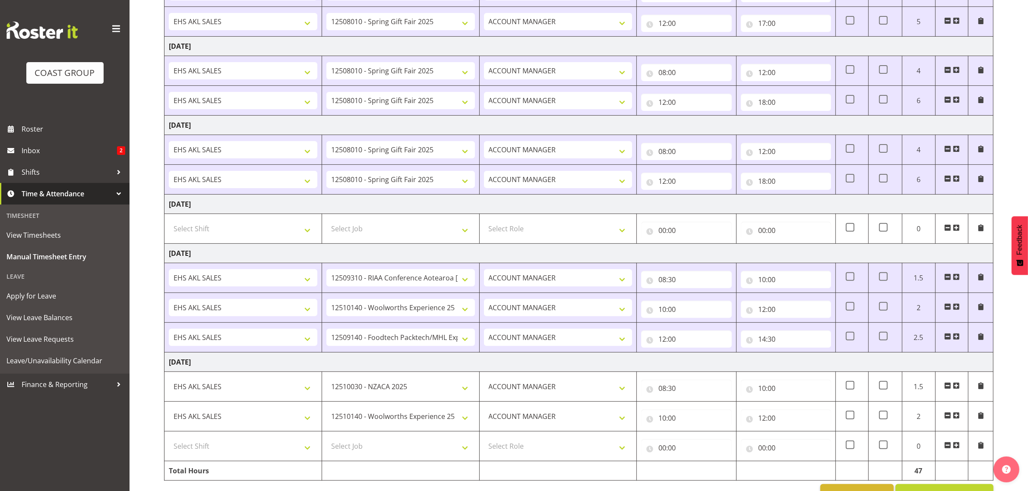
scroll to position [350, 0]
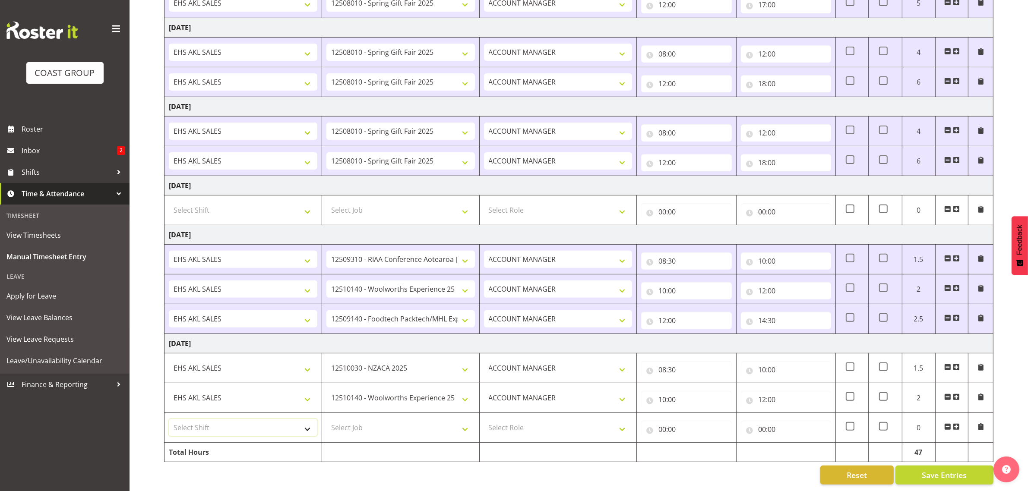
click at [241, 422] on select "Select Shift EHS AKL SALES" at bounding box center [243, 427] width 149 height 17
select select "1327"
click at [169, 419] on select "Select Shift EHS AKL SALES" at bounding box center [243, 427] width 149 height 17
click at [353, 423] on select "Select Job 1 Carlton Events 1 [PERSON_NAME][GEOGRAPHIC_DATA] 1 [PERSON_NAME][GE…" at bounding box center [400, 427] width 149 height 17
select select "9630"
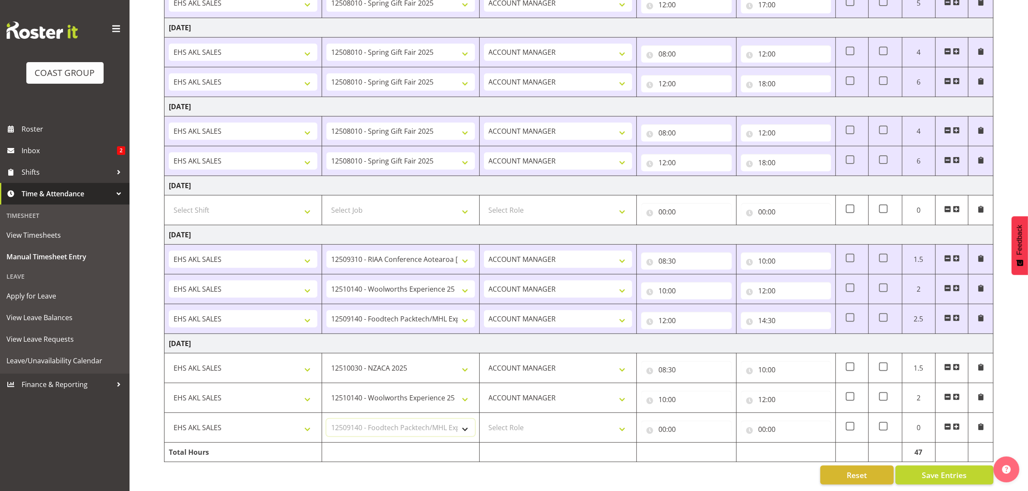
click at [326, 419] on select "Select Job 1 Carlton Events 1 [PERSON_NAME][GEOGRAPHIC_DATA] 1 [PERSON_NAME][GE…" at bounding box center [400, 427] width 149 height 17
drag, startPoint x: 539, startPoint y: 422, endPoint x: 542, endPoint y: 426, distance: 4.9
click at [539, 422] on select "Select Role ACCOUNT MANAGER Account Manager" at bounding box center [558, 427] width 149 height 17
select select "197"
click at [484, 419] on select "Select Role ACCOUNT MANAGER Account Manager" at bounding box center [558, 427] width 149 height 17
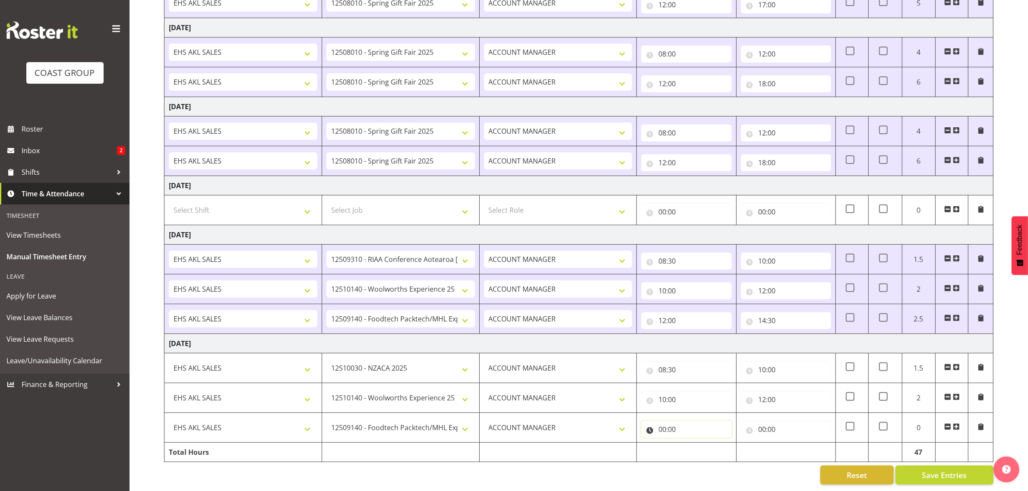
click at [682, 424] on input "00:00" at bounding box center [686, 429] width 90 height 17
click at [698, 444] on select "00 01 02 03 04 05 06 07 08 09 10 11 12 13 14 15 16 17 18 19 20 21 22 23" at bounding box center [700, 452] width 19 height 17
select select "12"
click at [691, 444] on select "00 01 02 03 04 05 06 07 08 09 10 11 12 13 14 15 16 17 18 19 20 21 22 23" at bounding box center [700, 452] width 19 height 17
type input "12:00"
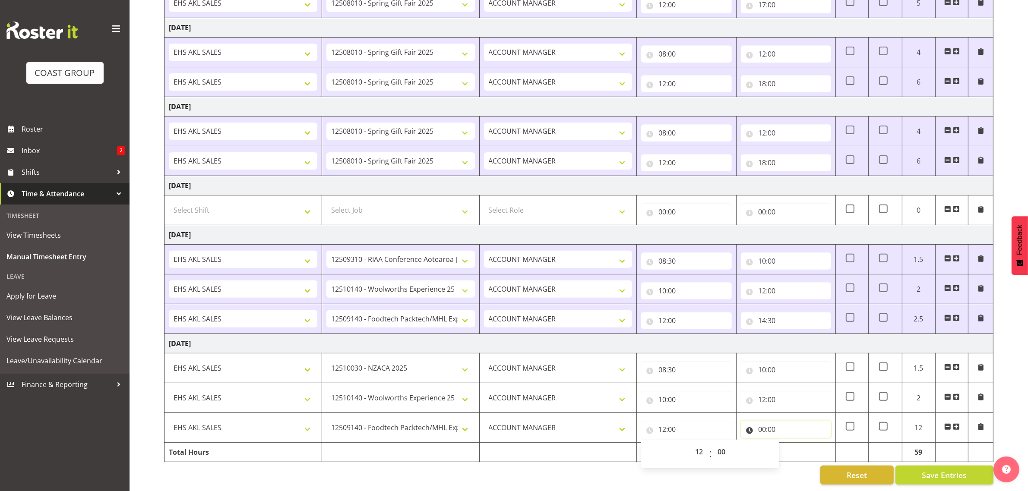
click at [765, 424] on input "00:00" at bounding box center [786, 429] width 90 height 17
click at [795, 444] on select "00 01 02 03 04 05 06 07 08 09 10 11 12 13 14 15 16 17 18 19 20 21 22 23" at bounding box center [799, 452] width 19 height 17
select select "15"
click at [790, 444] on select "00 01 02 03 04 05 06 07 08 09 10 11 12 13 14 15 16 17 18 19 20 21 22 23" at bounding box center [799, 452] width 19 height 17
type input "15:00"
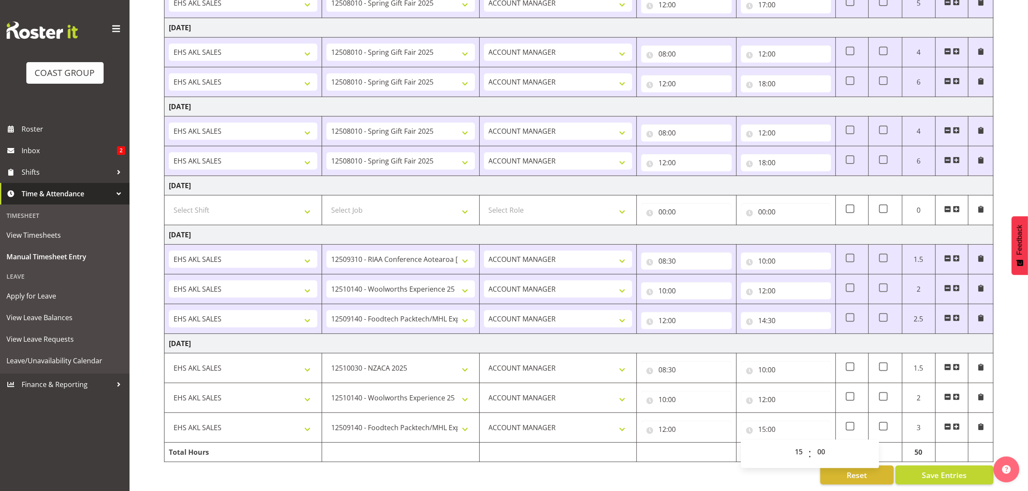
click at [957, 424] on span at bounding box center [956, 427] width 7 height 7
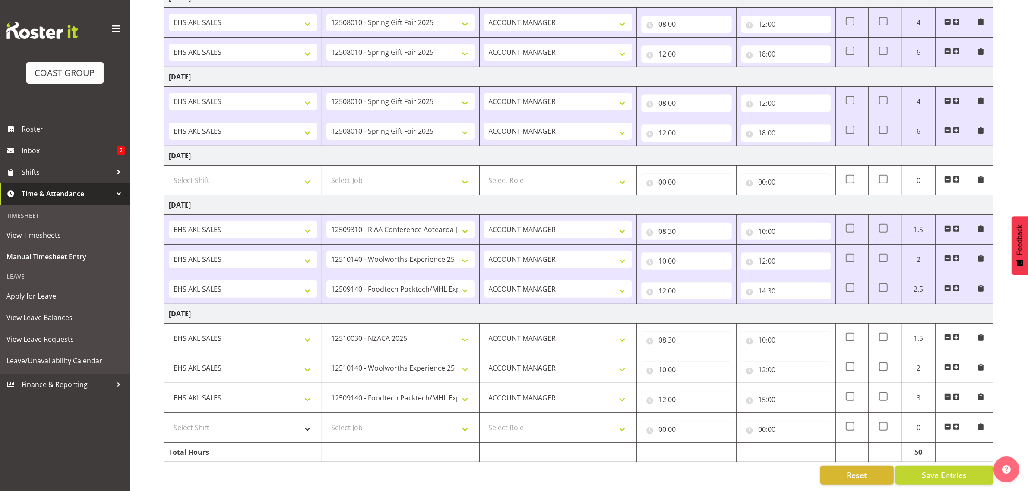
scroll to position [380, 0]
click at [247, 423] on select "Select Shift EHS AKL SALES" at bounding box center [243, 427] width 149 height 17
select select "1327"
click at [169, 419] on select "Select Shift EHS AKL SALES" at bounding box center [243, 427] width 149 height 17
click at [371, 422] on select "Select Job 1 Carlton Events 1 [PERSON_NAME][GEOGRAPHIC_DATA] 1 [PERSON_NAME][GE…" at bounding box center [400, 427] width 149 height 17
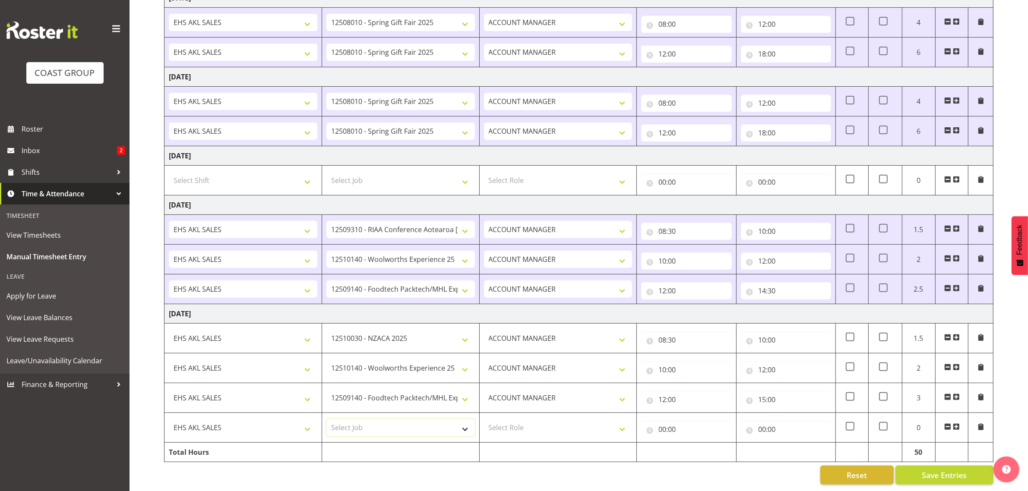
select select "9630"
click at [326, 419] on select "Select Job 1 Carlton Events 1 [PERSON_NAME][GEOGRAPHIC_DATA] 1 [PERSON_NAME][GE…" at bounding box center [400, 427] width 149 height 17
click at [542, 428] on td "Select Role ACCOUNT MANAGER Account Manager" at bounding box center [558, 428] width 158 height 30
click at [545, 420] on select "Select Role ACCOUNT MANAGER Account Manager" at bounding box center [558, 427] width 149 height 17
select select "197"
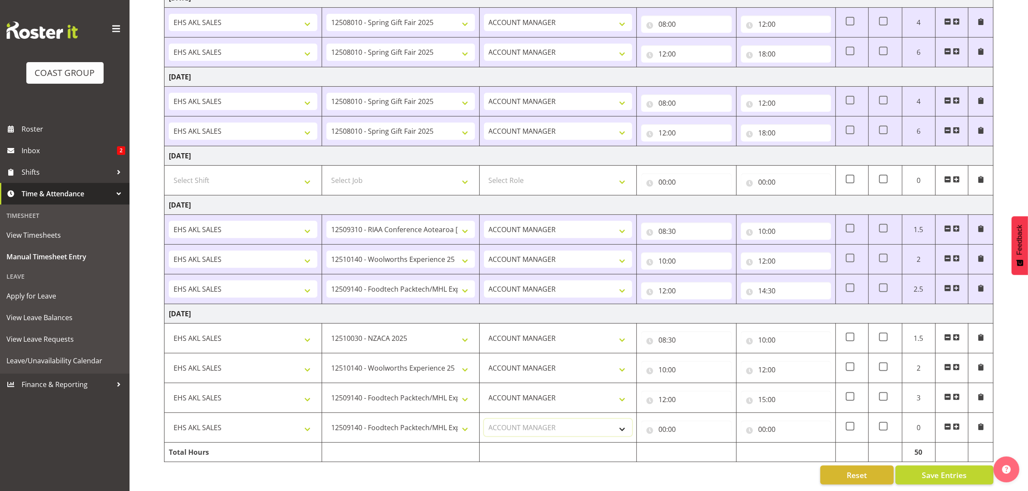
click at [484, 419] on select "Select Role ACCOUNT MANAGER Account Manager" at bounding box center [558, 427] width 149 height 17
click at [685, 429] on input "00:00" at bounding box center [686, 429] width 90 height 17
click at [698, 444] on select "00 01 02 03 04 05 06 07 08 09 10 11 12 13 14 15 16 17 18 19 20 21 22 23" at bounding box center [700, 452] width 19 height 17
select select "19"
click at [691, 444] on select "00 01 02 03 04 05 06 07 08 09 10 11 12 13 14 15 16 17 18 19 20 21 22 23" at bounding box center [700, 452] width 19 height 17
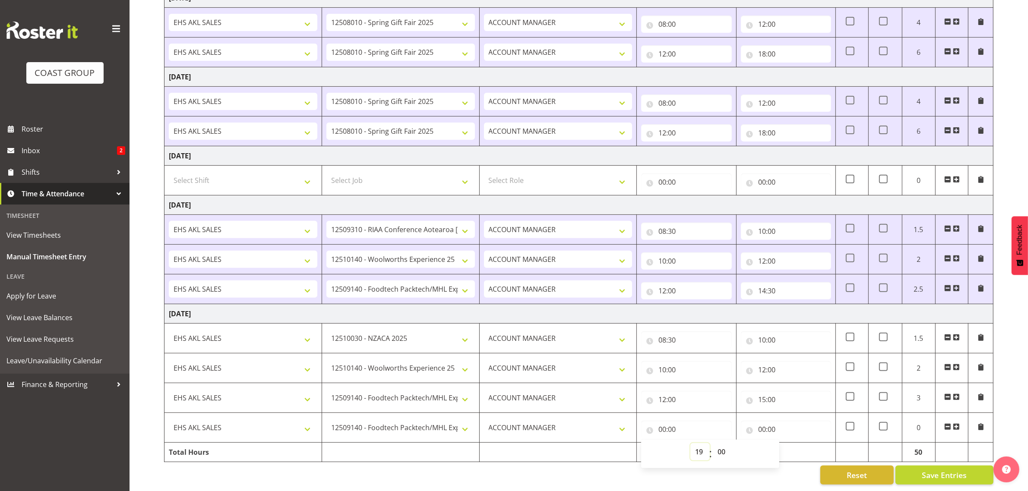
type input "19:00"
click at [784, 421] on input "00:00" at bounding box center [786, 429] width 90 height 17
drag, startPoint x: 795, startPoint y: 444, endPoint x: 789, endPoint y: 394, distance: 50.0
click at [795, 444] on select "00 01 02 03 04 05 06 07 08 09 10 11 12 13 14 15 16 17 18 19 20 21 22 23" at bounding box center [799, 452] width 19 height 17
select select "20"
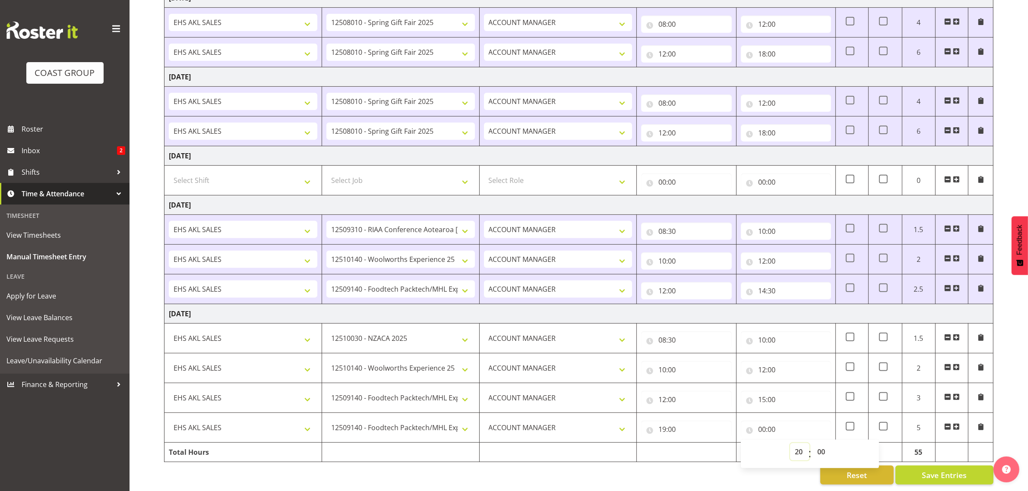
click at [790, 444] on select "00 01 02 03 04 05 06 07 08 09 10 11 12 13 14 15 16 17 18 19 20 21 22 23" at bounding box center [799, 452] width 19 height 17
type input "20:00"
click at [957, 424] on span at bounding box center [956, 427] width 7 height 7
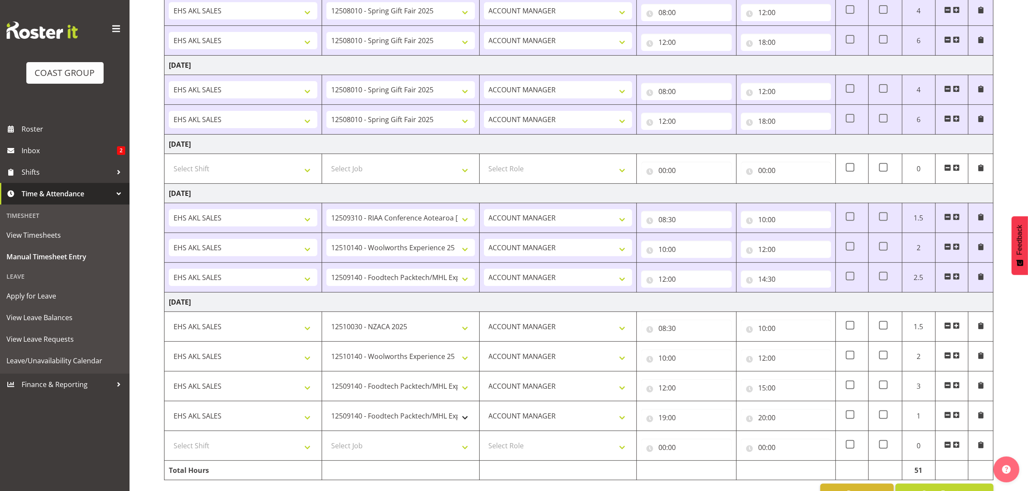
scroll to position [409, 0]
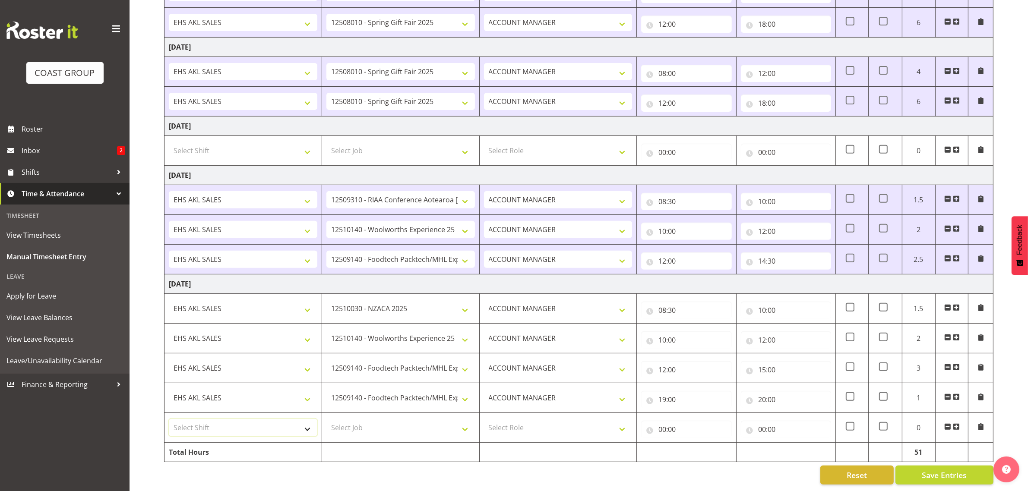
click at [253, 419] on select "Select Shift EHS AKL SALES" at bounding box center [243, 427] width 149 height 17
select select "1327"
click at [169, 419] on select "Select Shift EHS AKL SALES" at bounding box center [243, 427] width 149 height 17
click at [360, 419] on select "Select Job 1 Carlton Events 1 [PERSON_NAME][GEOGRAPHIC_DATA] 1 [PERSON_NAME][GE…" at bounding box center [400, 427] width 149 height 17
select select "10237"
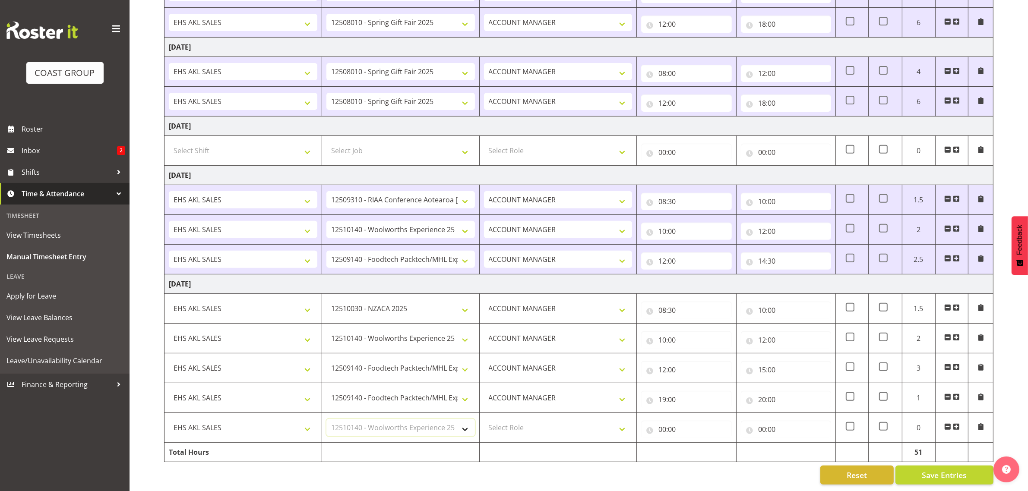
click at [326, 419] on select "Select Job 1 Carlton Events 1 [PERSON_NAME][GEOGRAPHIC_DATA] 1 [PERSON_NAME][GE…" at bounding box center [400, 427] width 149 height 17
click at [529, 419] on select "Select Role ACCOUNT MANAGER Account Manager" at bounding box center [558, 427] width 149 height 17
select select "197"
click at [484, 419] on select "Select Role ACCOUNT MANAGER Account Manager" at bounding box center [558, 427] width 149 height 17
click at [683, 425] on input "00:00" at bounding box center [686, 429] width 90 height 17
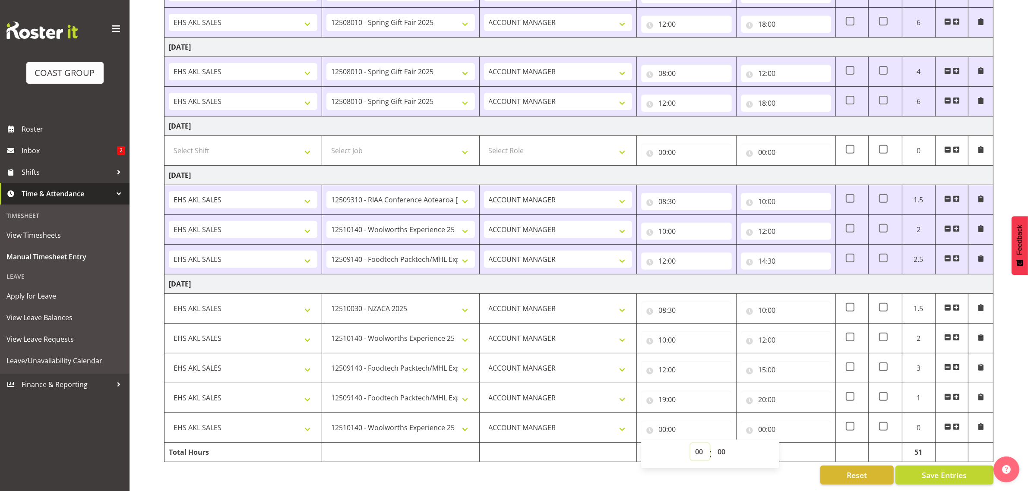
drag, startPoint x: 697, startPoint y: 444, endPoint x: 698, endPoint y: 440, distance: 4.3
click at [698, 444] on select "00 01 02 03 04 05 06 07 08 09 10 11 12 13 14 15 16 17 18 19 20 21 22 23" at bounding box center [700, 452] width 19 height 17
select select "20"
click at [691, 444] on select "00 01 02 03 04 05 06 07 08 09 10 11 12 13 14 15 16 17 18 19 20 21 22 23" at bounding box center [700, 452] width 19 height 17
type input "20:00"
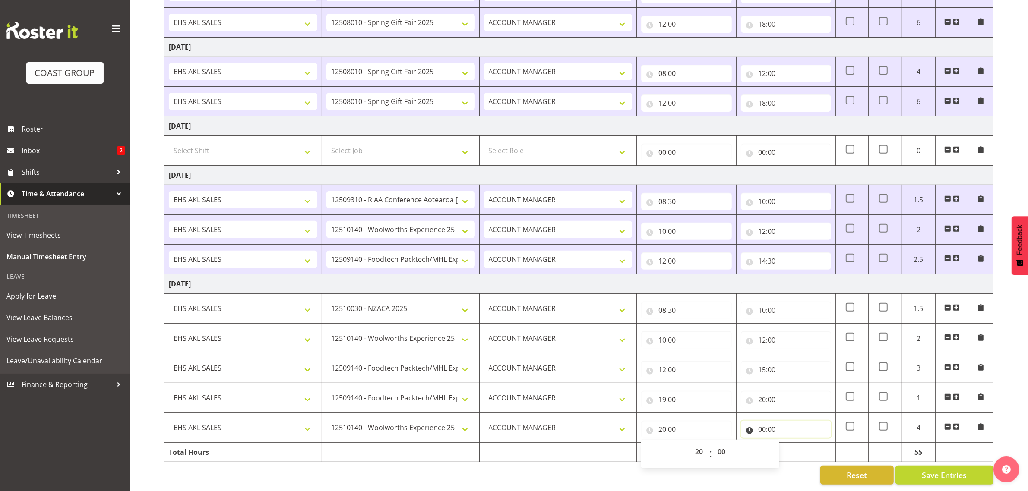
click at [778, 422] on input "00:00" at bounding box center [786, 429] width 90 height 17
click at [800, 444] on select "00 01 02 03 04 05 06 07 08 09 10 11 12 13 14 15 16 17 18 19 20 21 22 23" at bounding box center [799, 452] width 19 height 17
select select "21"
click at [790, 444] on select "00 01 02 03 04 05 06 07 08 09 10 11 12 13 14 15 16 17 18 19 20 21 22 23" at bounding box center [799, 452] width 19 height 17
type input "21:00"
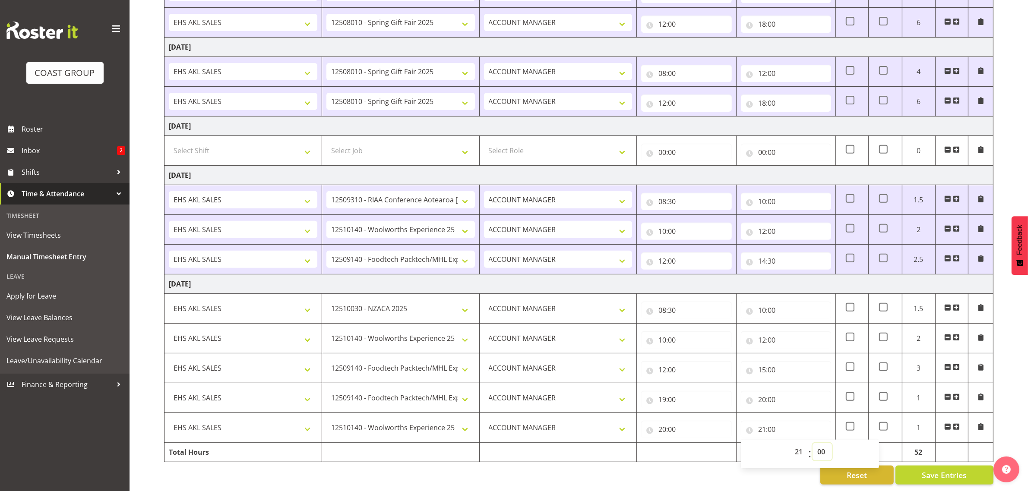
click at [822, 444] on select "00 01 02 03 04 05 06 07 08 09 10 11 12 13 14 15 16 17 18 19 20 21 22 23 24 25 2…" at bounding box center [822, 452] width 19 height 17
select select "30"
click at [813, 444] on select "00 01 02 03 04 05 06 07 08 09 10 11 12 13 14 15 16 17 18 19 20 21 22 23 24 25 2…" at bounding box center [822, 452] width 19 height 17
type input "21:30"
click at [1005, 411] on div "[DATE] - [DATE] MEA - Meal Allowance AWA - Away Allowence Shift Job Role Start …" at bounding box center [596, 82] width 864 height 817
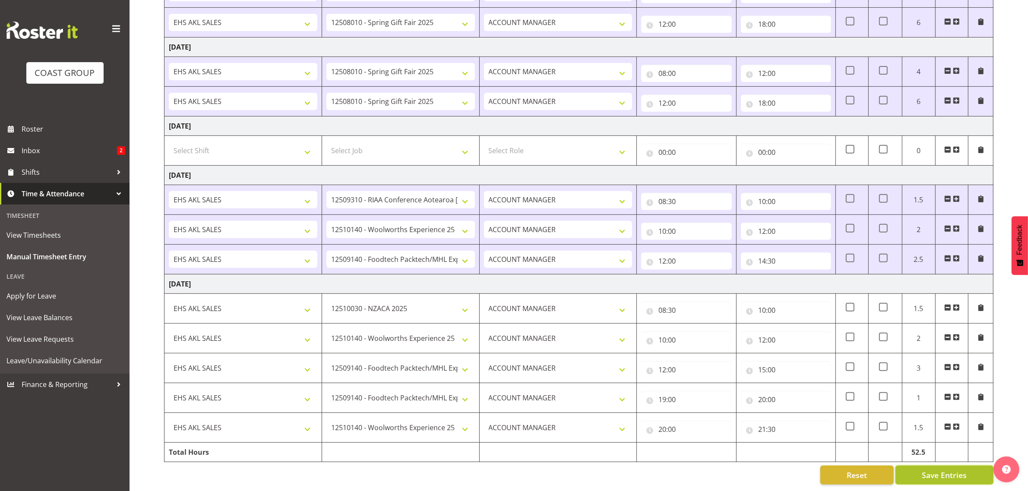
click at [942, 470] on span "Save Entries" at bounding box center [944, 475] width 45 height 11
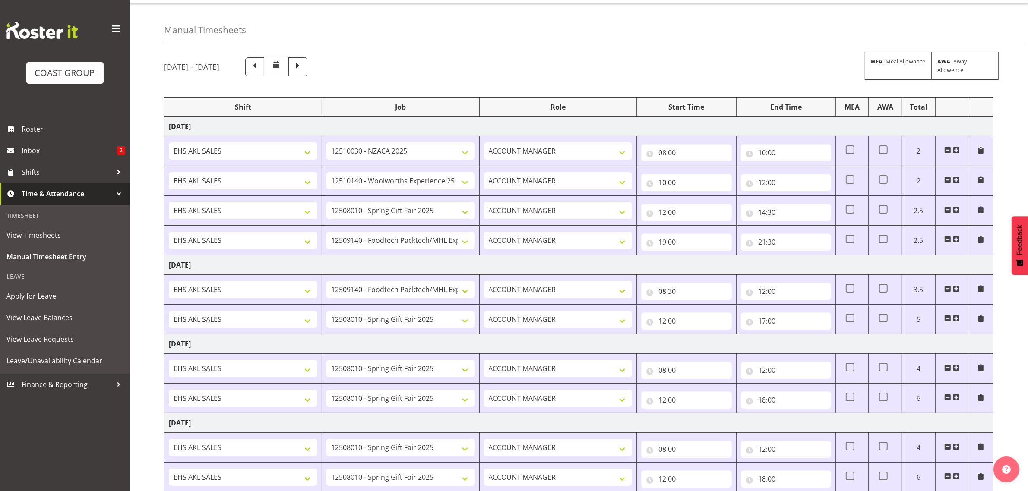
scroll to position [0, 0]
